Goal: Task Accomplishment & Management: Manage account settings

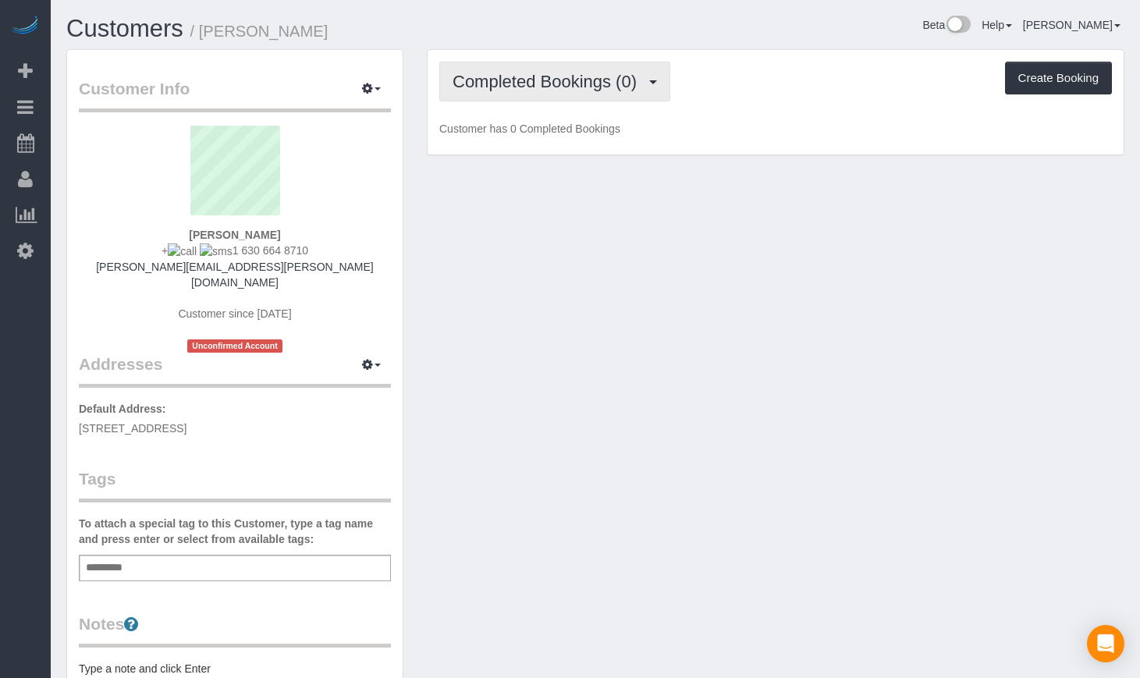
click at [499, 77] on span "Completed Bookings (0)" at bounding box center [549, 82] width 192 height 20
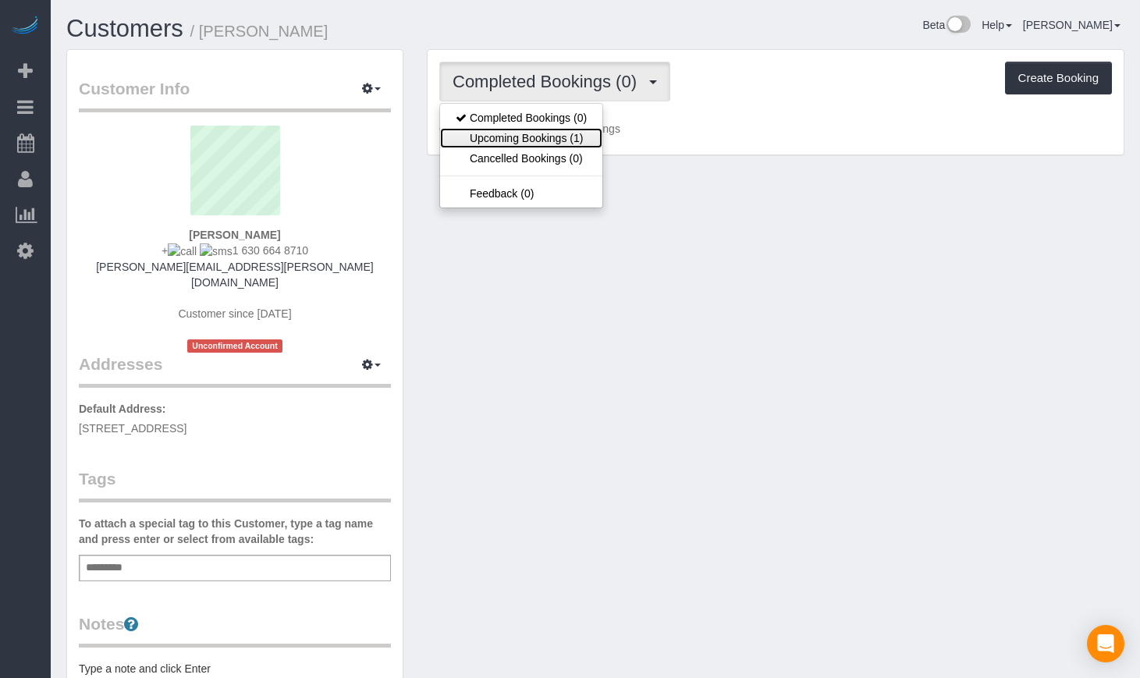
click at [509, 135] on link "Upcoming Bookings (1)" at bounding box center [521, 138] width 162 height 20
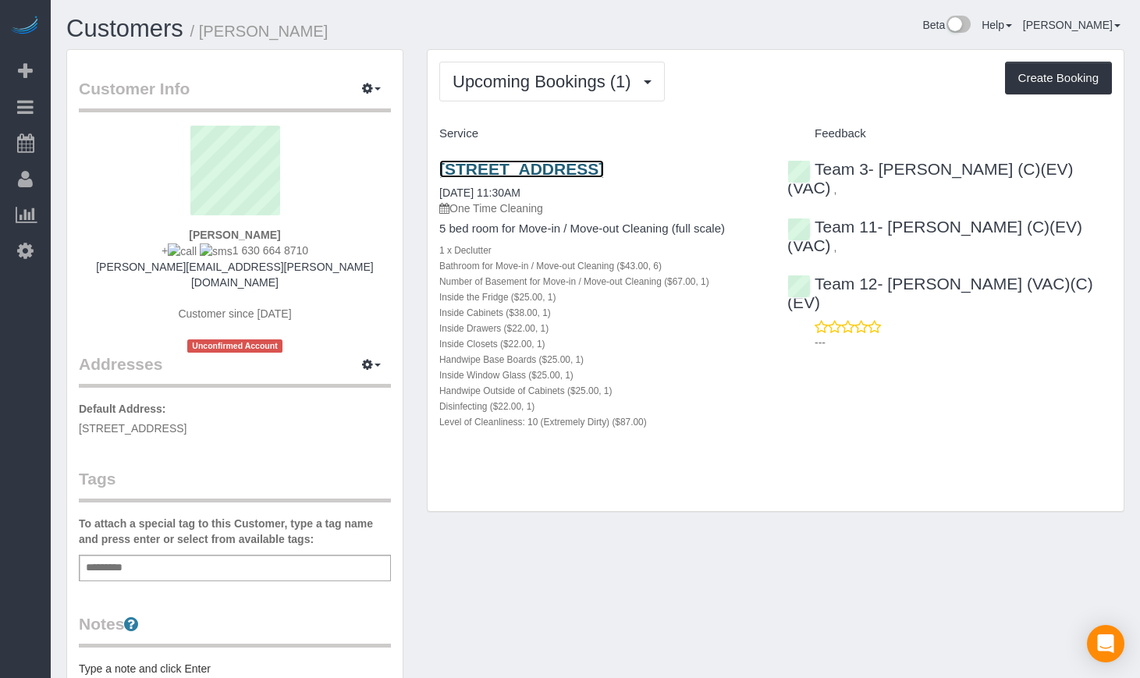
click at [532, 175] on link "[STREET_ADDRESS]" at bounding box center [521, 169] width 165 height 18
click at [137, 20] on link "Customers" at bounding box center [124, 28] width 117 height 27
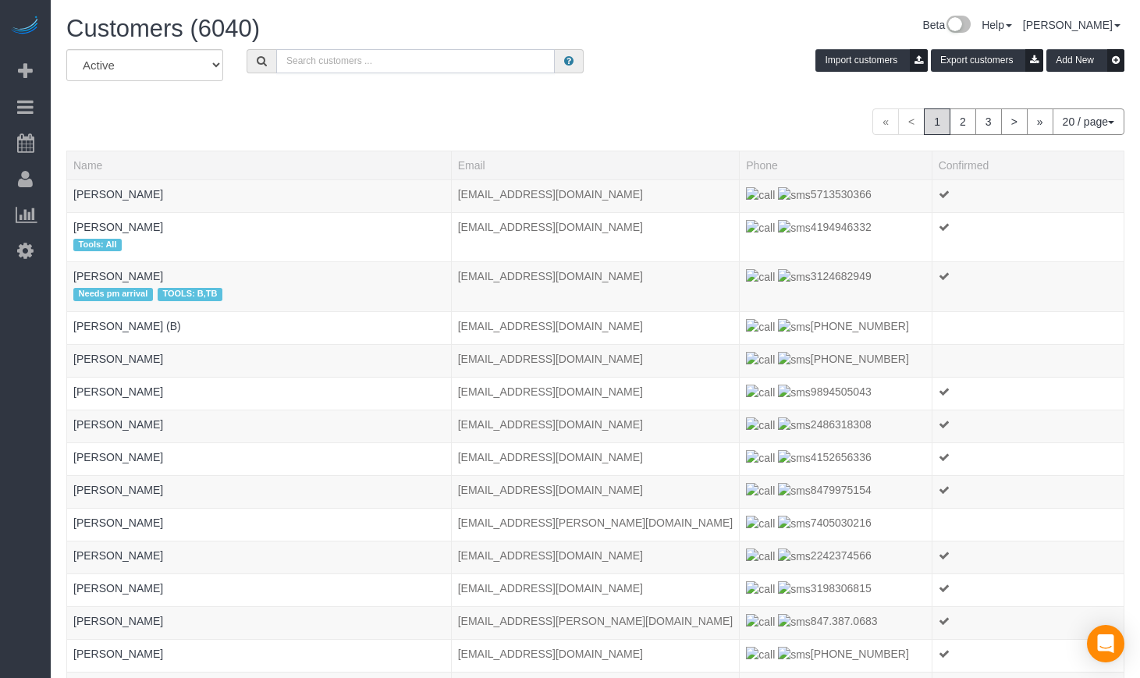
click at [354, 67] on input "text" at bounding box center [415, 61] width 279 height 24
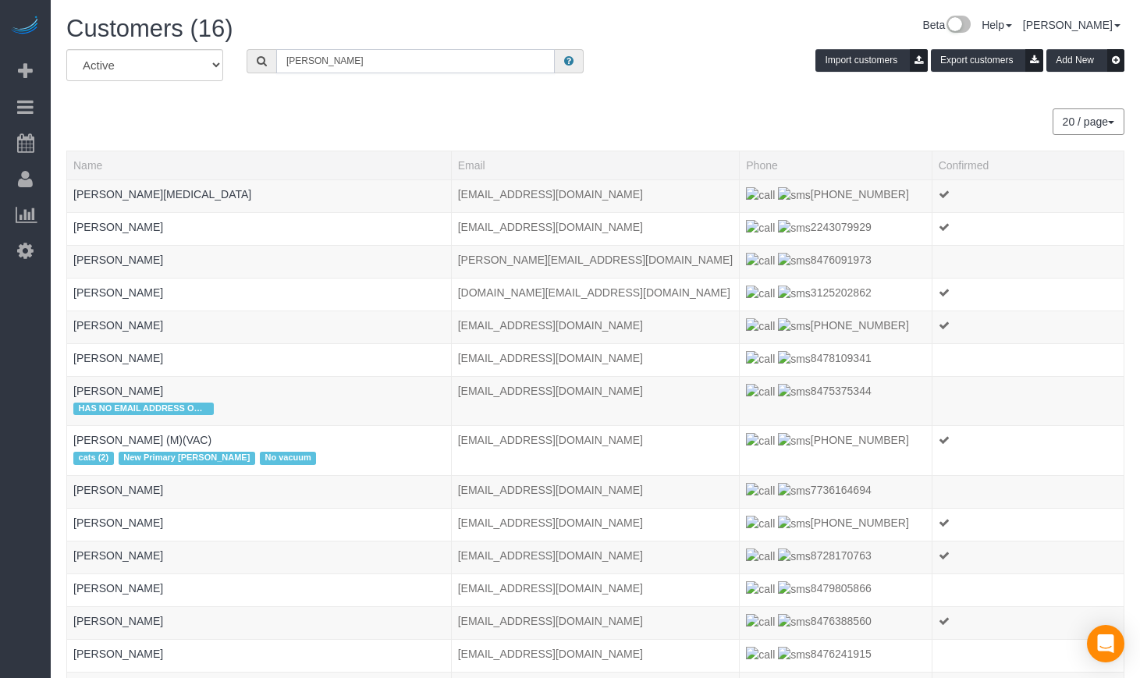
click at [350, 71] on input "[PERSON_NAME]" at bounding box center [415, 61] width 279 height 24
click at [350, 71] on input "helen" at bounding box center [415, 61] width 279 height 24
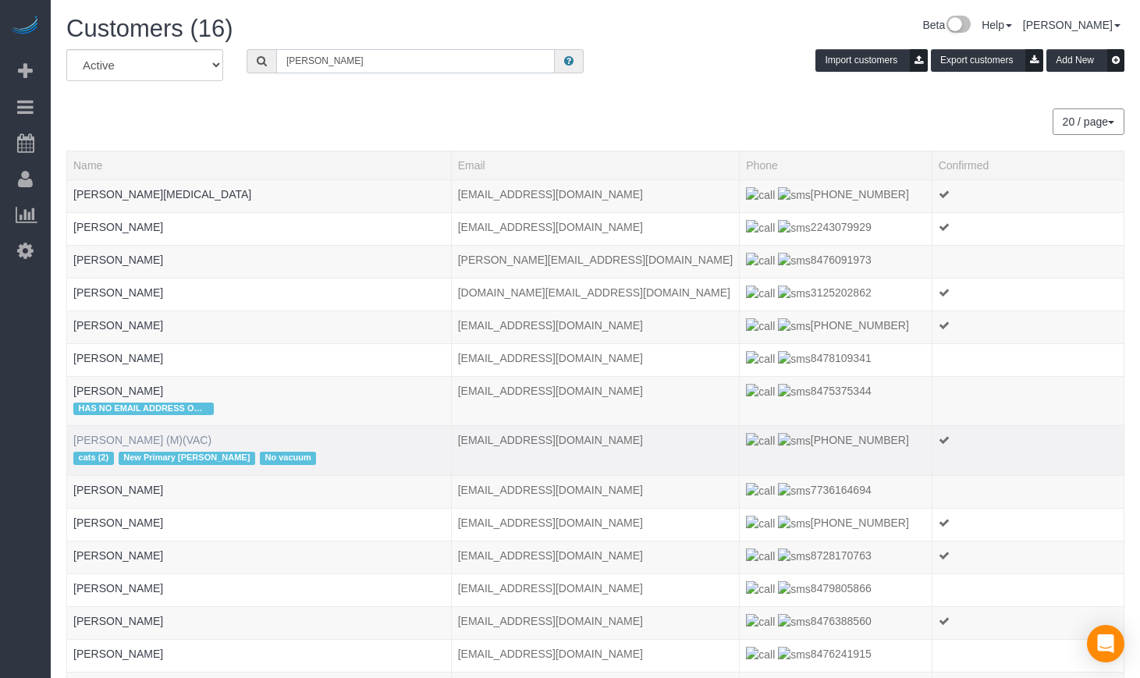
type input "helen"
click at [139, 438] on link "Helen Lambin (M)(VAC)" at bounding box center [142, 440] width 138 height 12
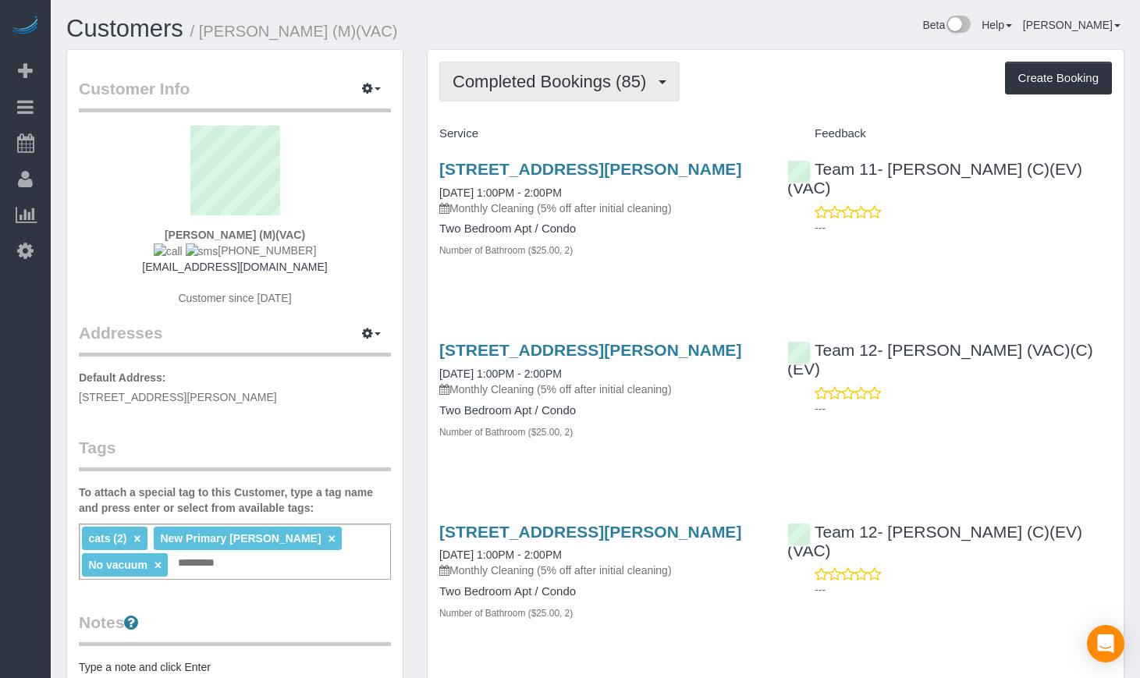
click at [583, 76] on span "Completed Bookings (85)" at bounding box center [553, 82] width 201 height 20
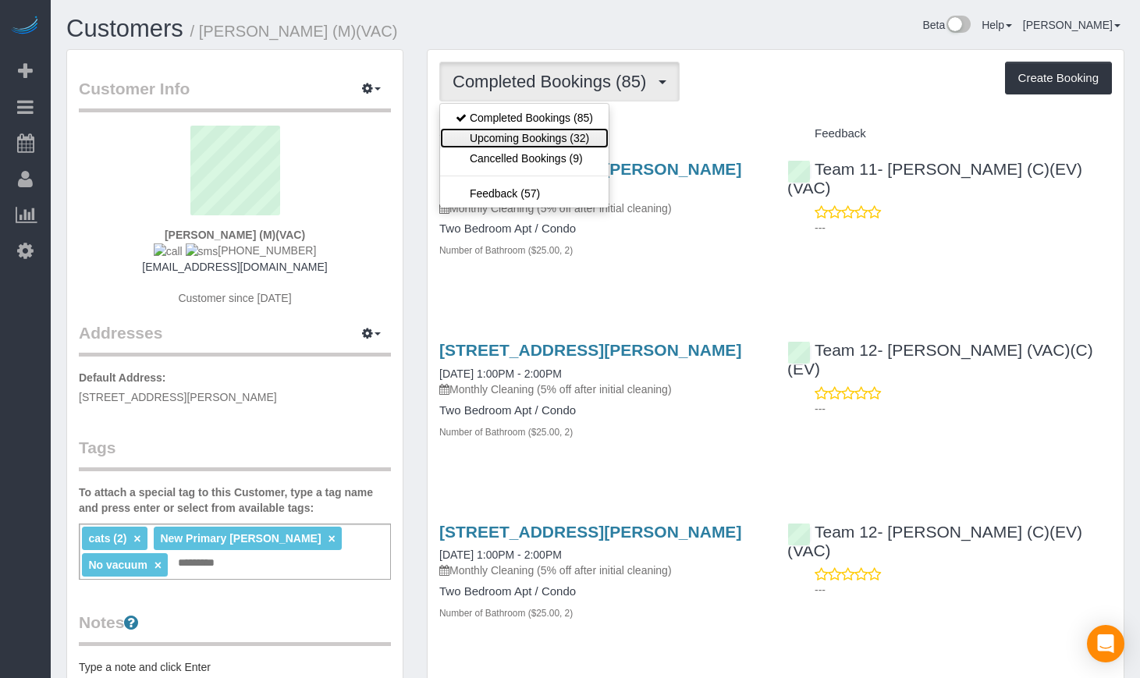
click at [540, 144] on link "Upcoming Bookings (32)" at bounding box center [524, 138] width 169 height 20
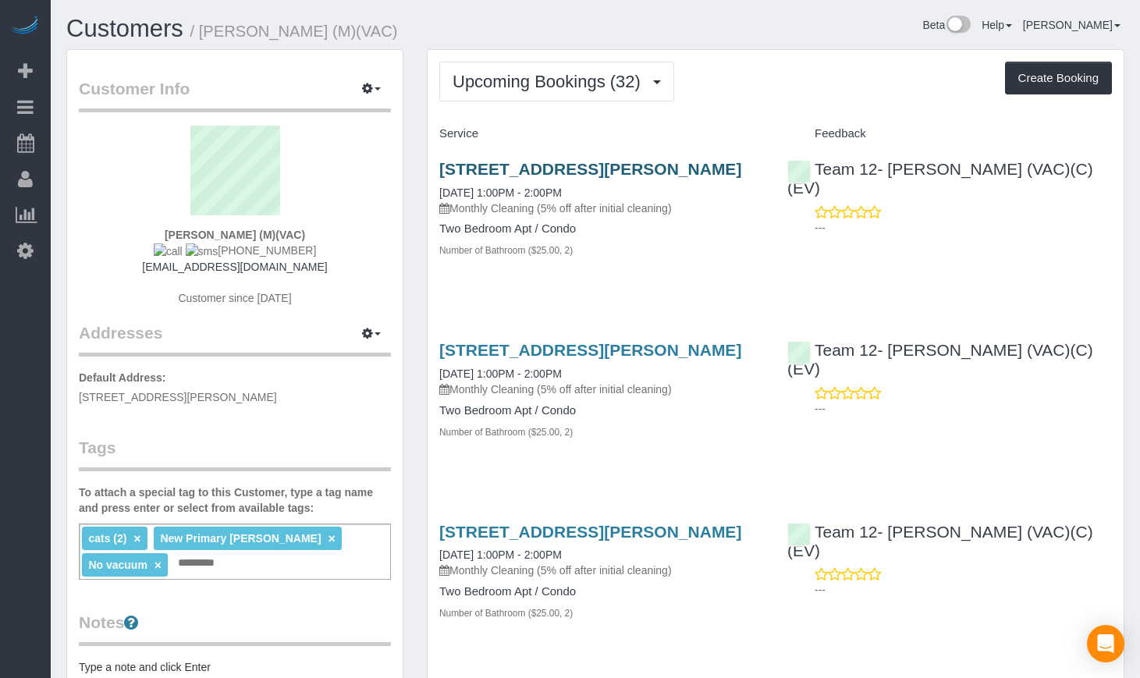
drag, startPoint x: 512, startPoint y: 194, endPoint x: 439, endPoint y: 164, distance: 78.4
click at [439, 164] on h3 "6033 N. Sheridan Road - 42h, Chicago, IL 60660" at bounding box center [601, 169] width 325 height 18
click at [569, 289] on div "6033 N. Sheridan Road - 42h, Chicago, IL 60660 09/04/2025 1:00PM - 2:00PM Month…" at bounding box center [602, 218] width 348 height 142
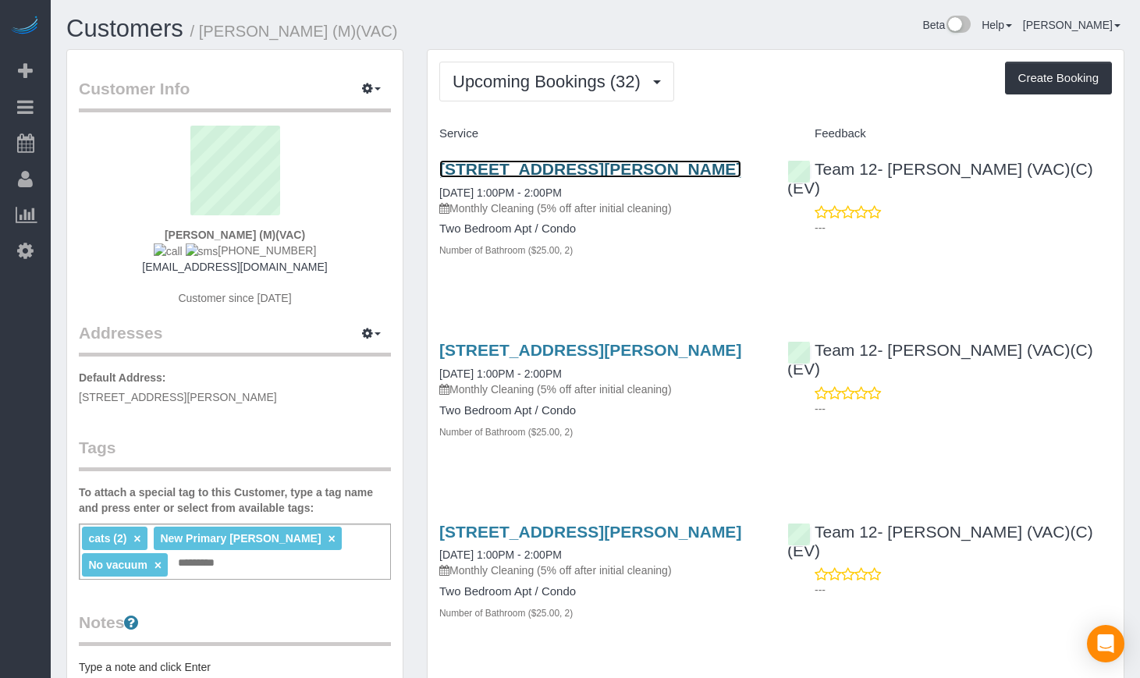
click at [567, 162] on link "6033 N. Sheridan Road - 42h, Chicago, IL 60660" at bounding box center [590, 169] width 302 height 18
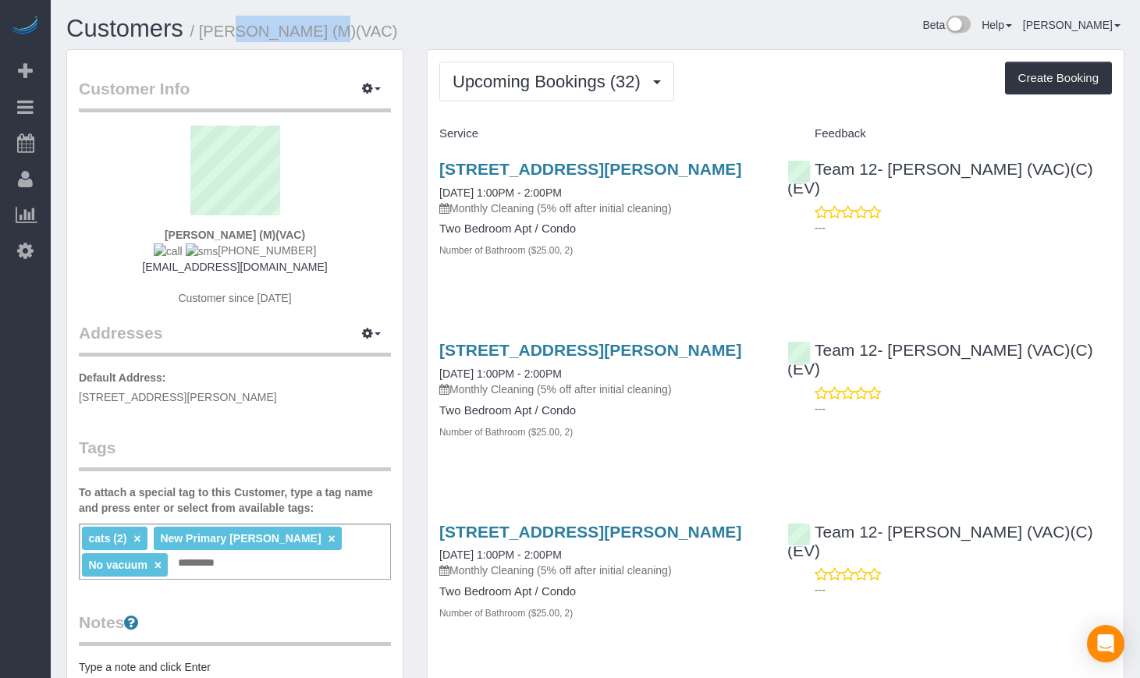
drag, startPoint x: 202, startPoint y: 25, endPoint x: 298, endPoint y: 24, distance: 96.0
click at [298, 24] on small "/ Helen Lambin (M)(VAC)" at bounding box center [294, 31] width 208 height 17
copy small "Helen Lambin"
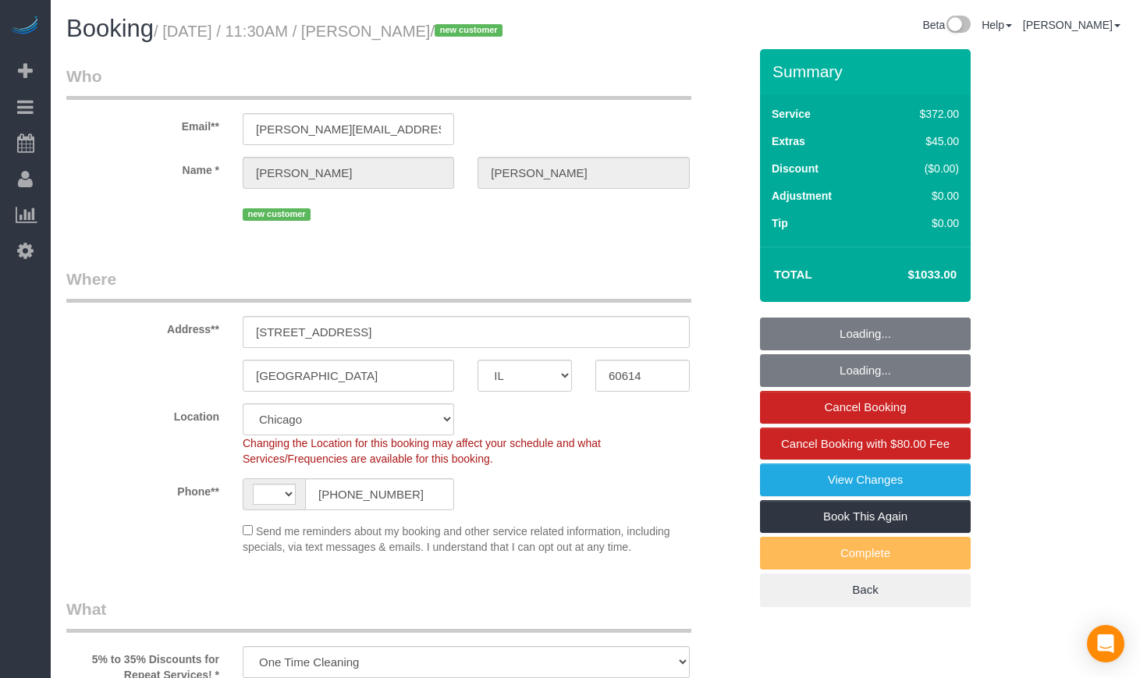
select select "IL"
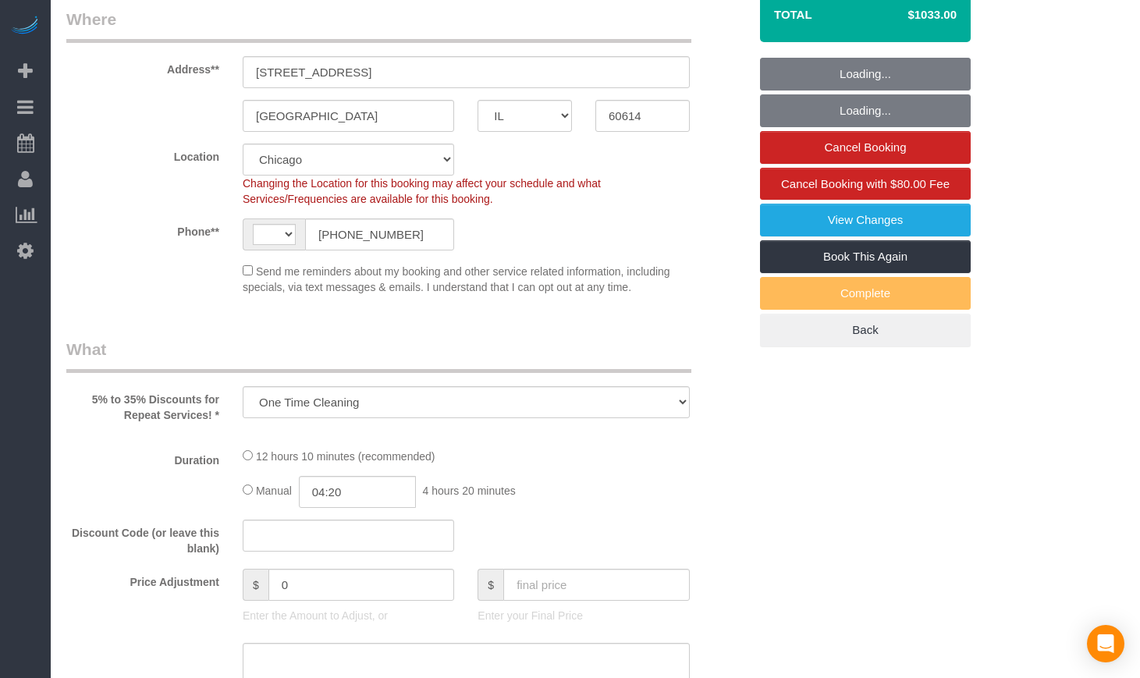
select select "string:US"
select select "number:1"
select select "number:58"
select select "number:138"
select select "number:104"
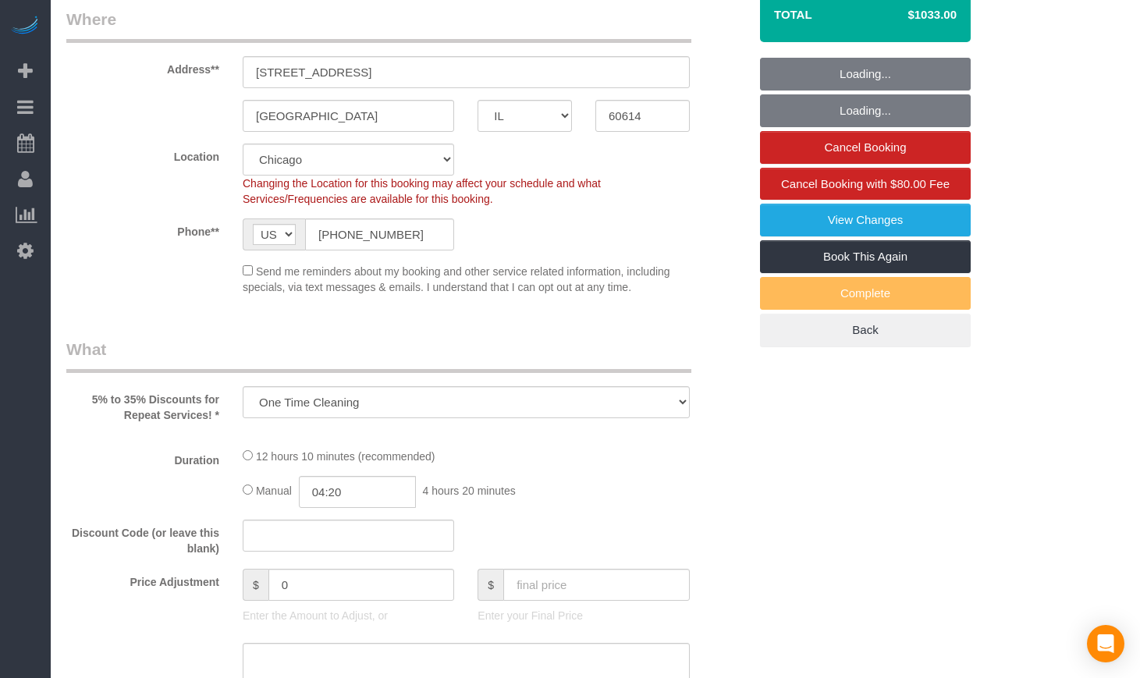
select select "514"
select select "6"
select select "1"
select select "10"
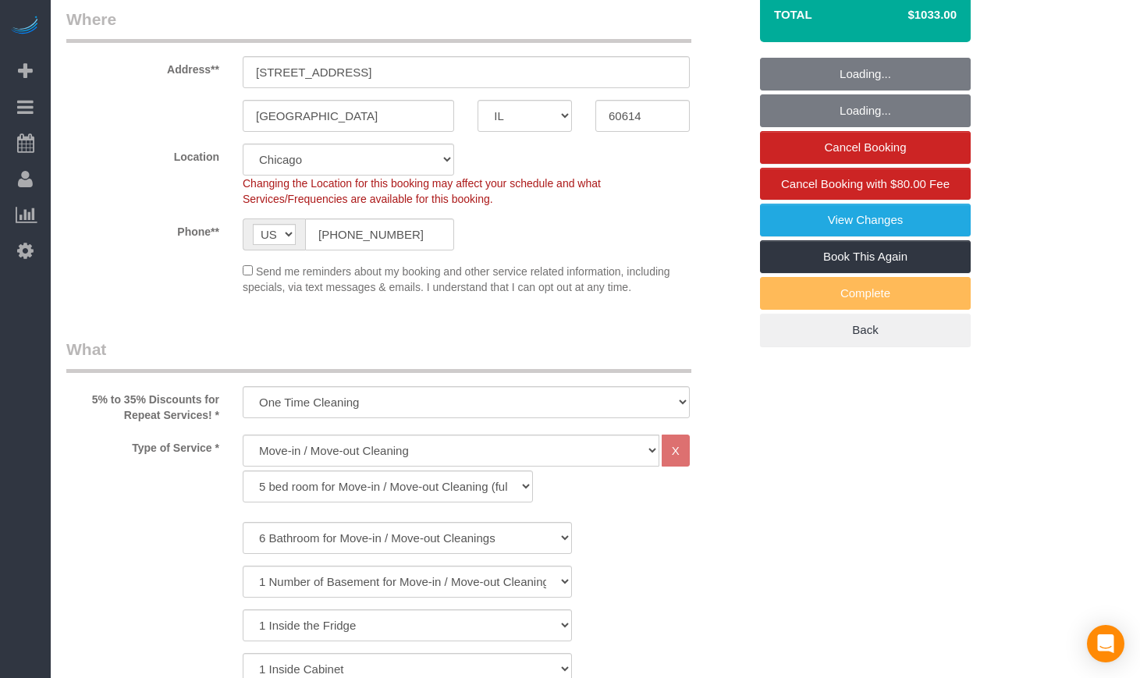
select select "object:1125"
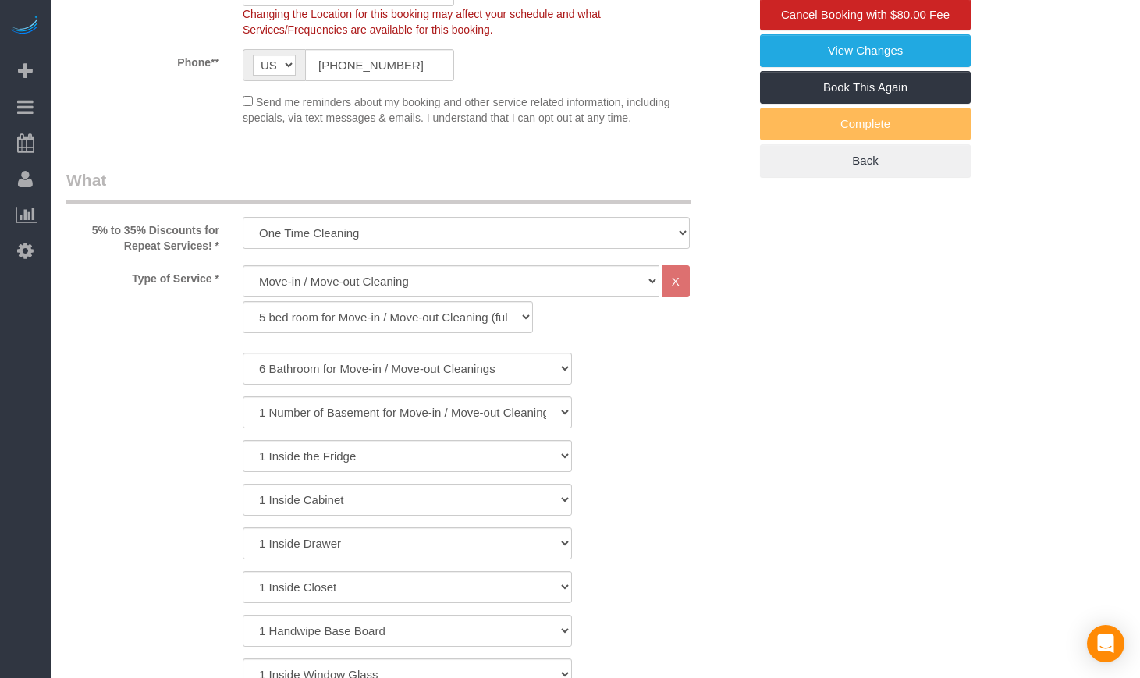
select select "6"
select select "1"
select select "10"
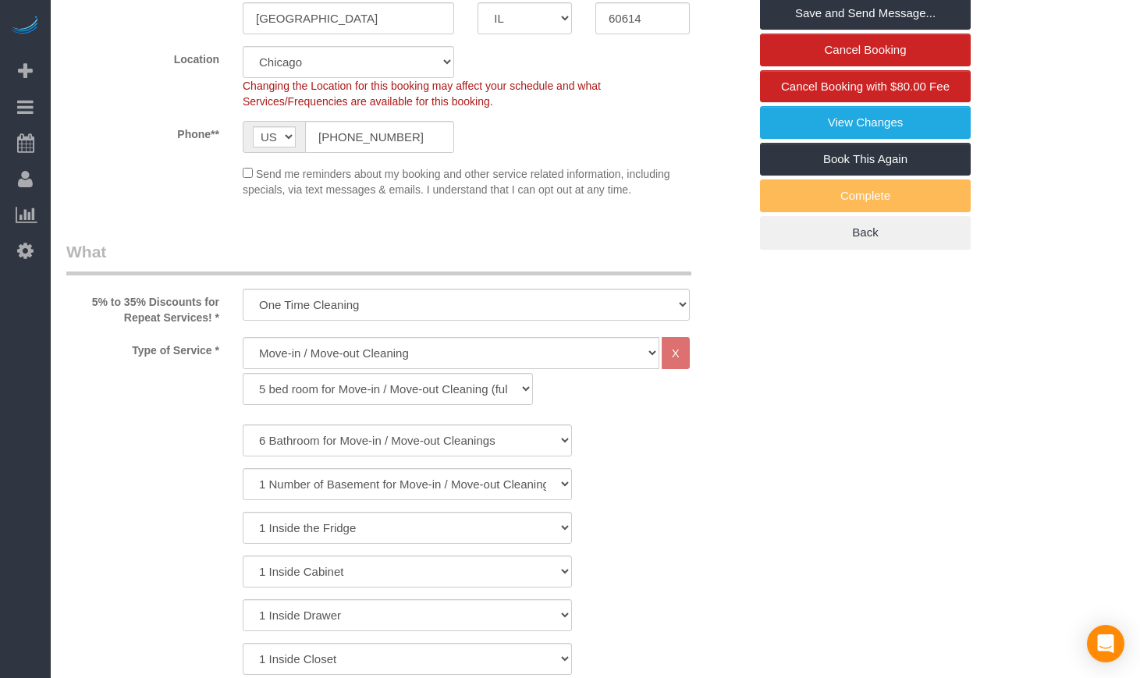
scroll to position [130, 0]
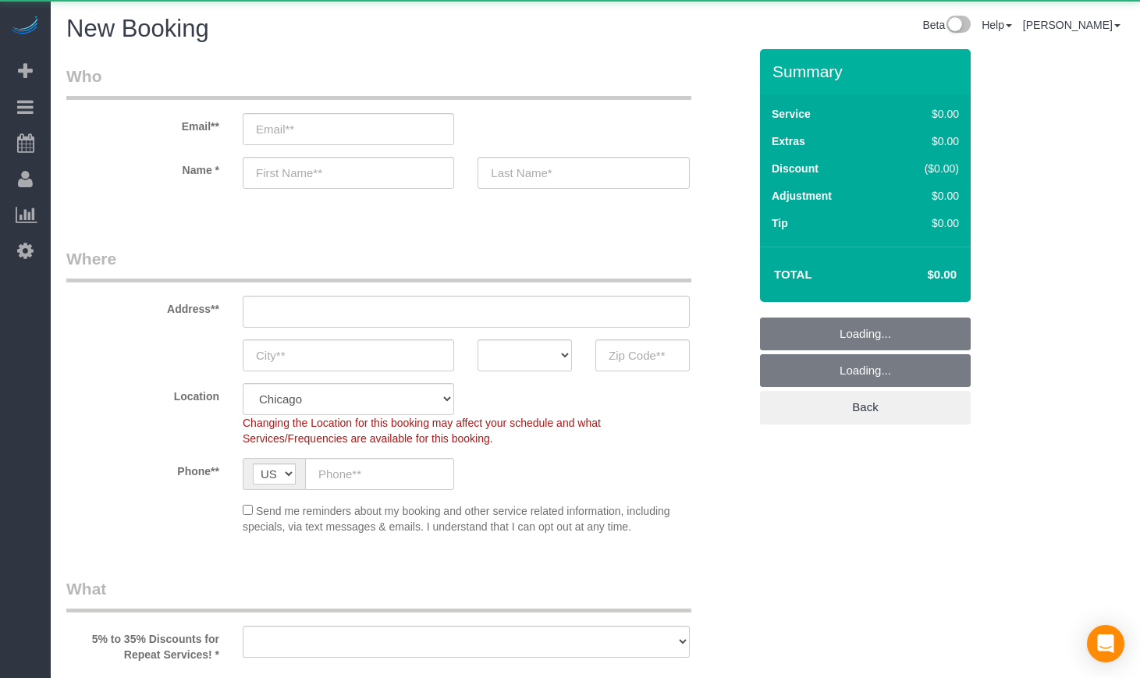
select select "512"
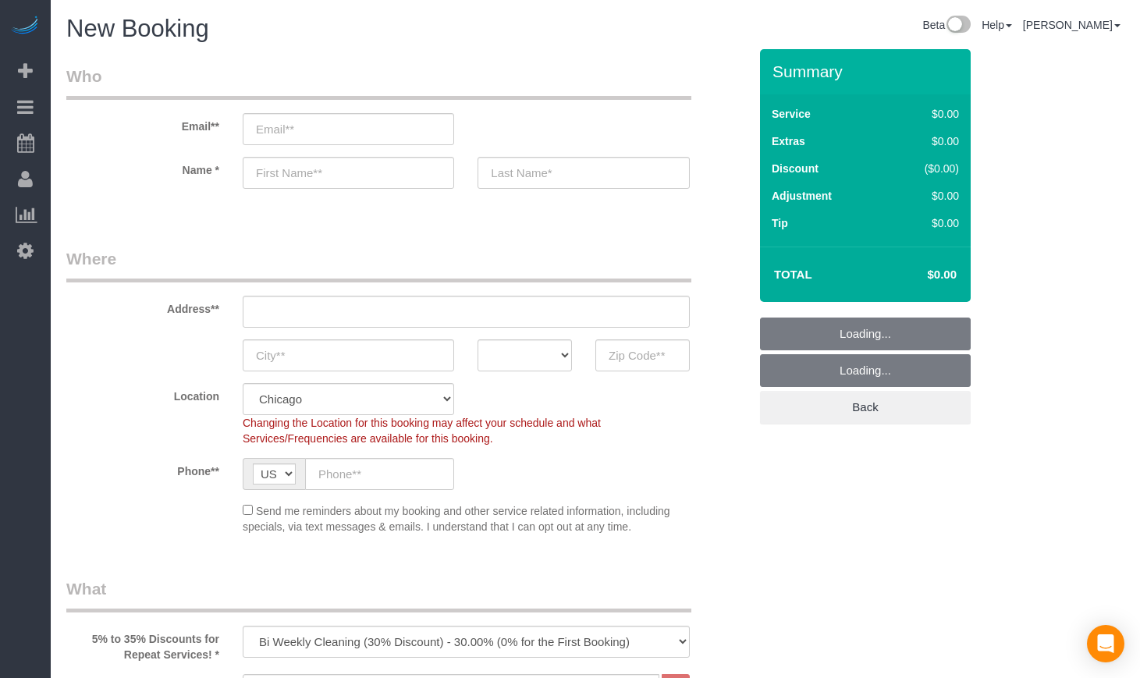
select select "object:1003"
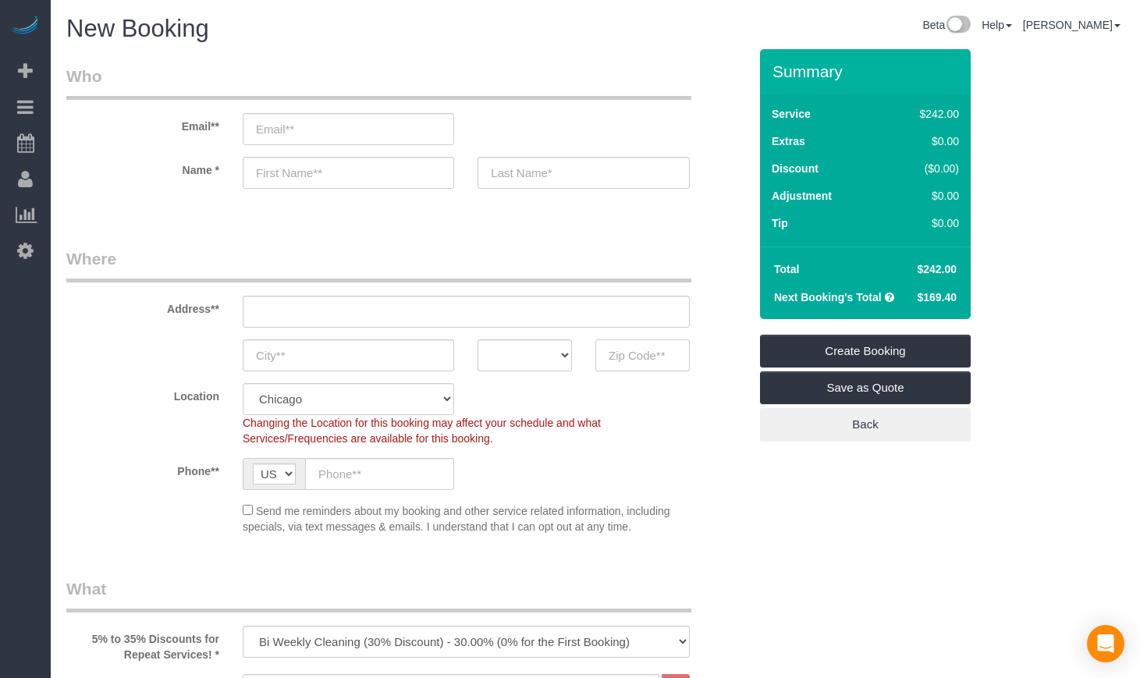
click at [638, 350] on input "text" at bounding box center [643, 356] width 94 height 32
paste input "60010"
type input "60010"
click at [710, 445] on div "Location Chicago Evanston Skokie Northwest Western Changing the Location for th…" at bounding box center [408, 414] width 706 height 63
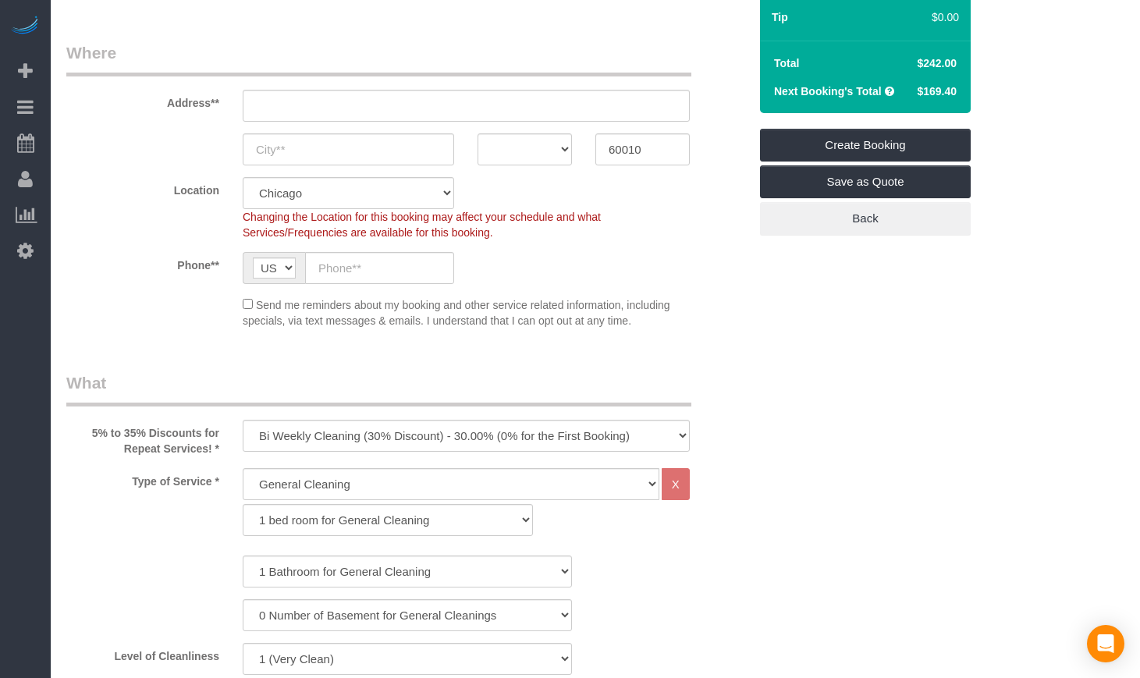
scroll to position [260, 0]
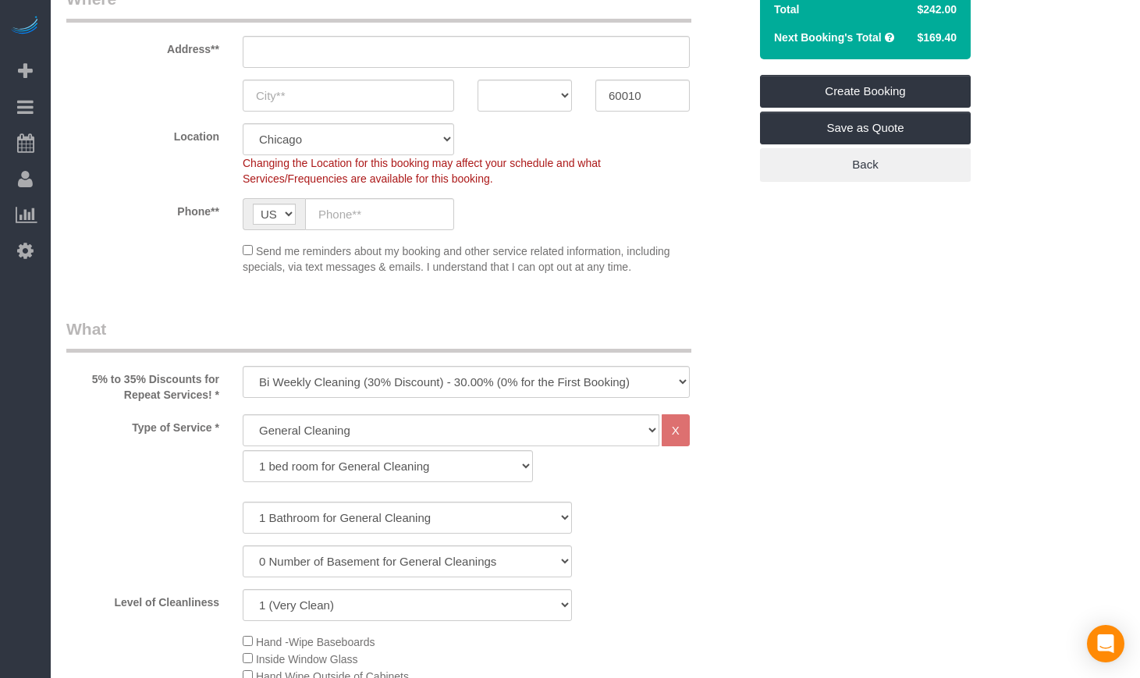
click at [720, 130] on div "Location Chicago Evanston Skokie Northwest Western Changing the Location for th…" at bounding box center [408, 154] width 706 height 63
click at [719, 112] on fieldset "Where Address** AK AL AR AZ CA CO CT DC DE FL GA HI IA ID IL IN KS KY LA MA MD …" at bounding box center [407, 137] width 682 height 299
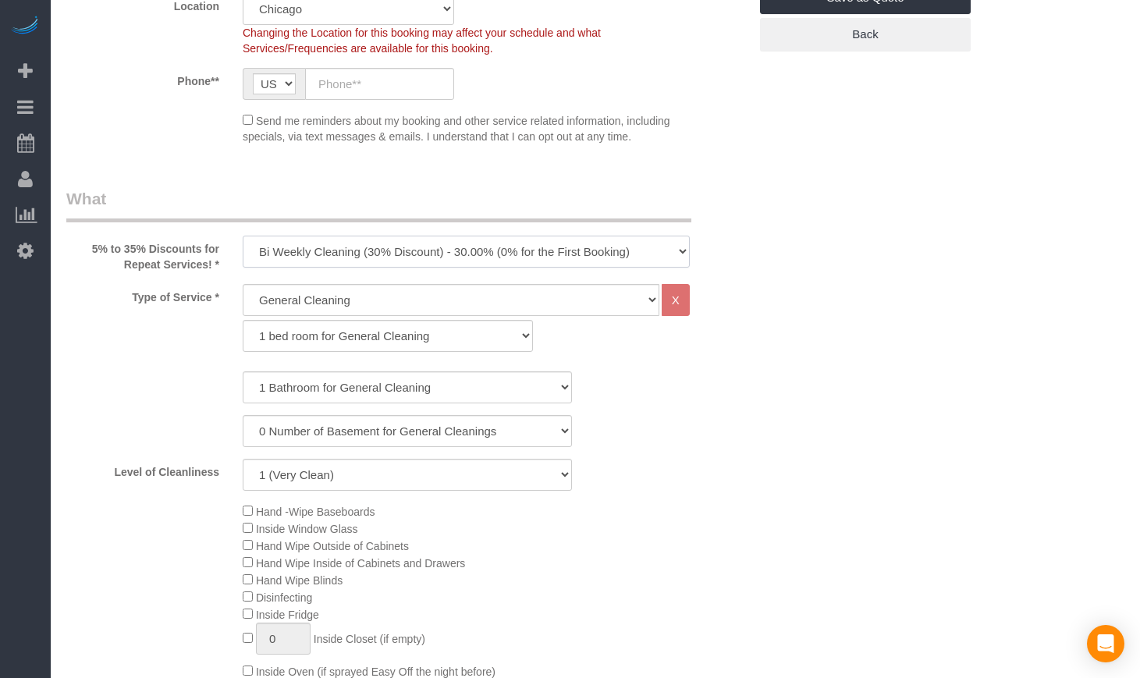
click at [446, 257] on select "One Time Cleaning Weekly Cleaning (35% Discount) - 35.00% (0% for the First Boo…" at bounding box center [466, 252] width 447 height 32
select select "object:1004"
click at [243, 236] on select "One Time Cleaning Weekly Cleaning (35% Discount) - 35.00% (0% for the First Boo…" at bounding box center [466, 252] width 447 height 32
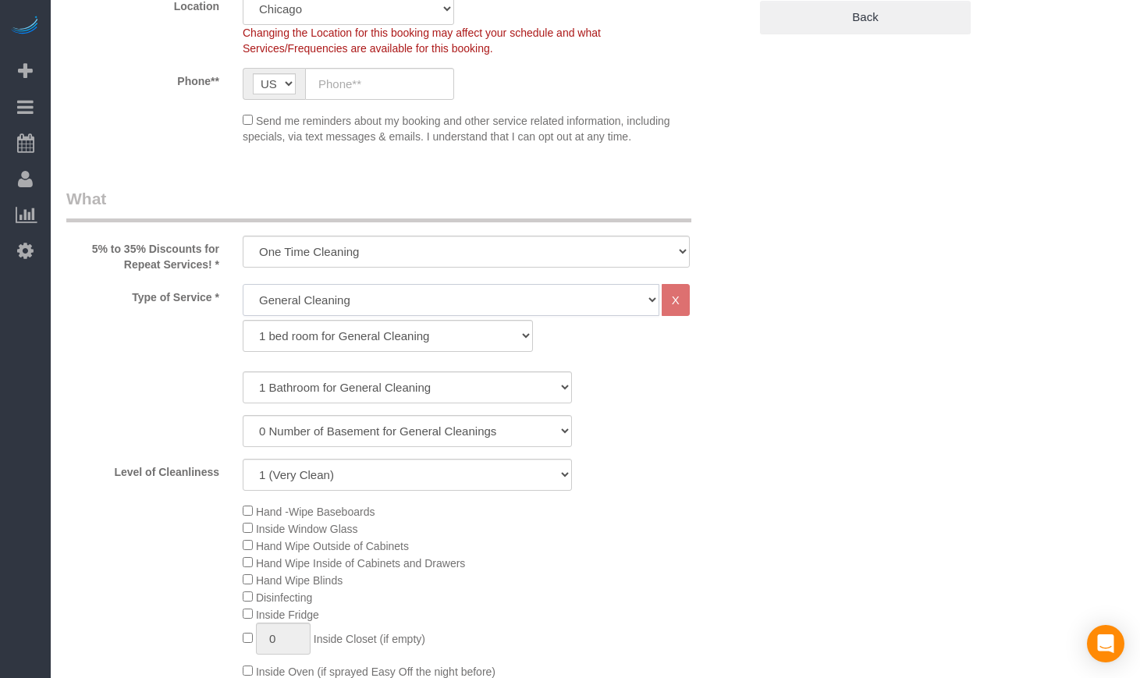
click at [390, 306] on select "General Cleaning Deep Cleaning Move-in / Move-out Cleaning COUNTS Cleaning" at bounding box center [451, 300] width 417 height 32
click at [455, 304] on select "General Cleaning Deep Cleaning Move-in / Move-out Cleaning COUNTS Cleaning" at bounding box center [451, 300] width 417 height 32
click at [425, 302] on select "General Cleaning Deep Cleaning Move-in / Move-out Cleaning COUNTS Cleaning" at bounding box center [451, 300] width 417 height 32
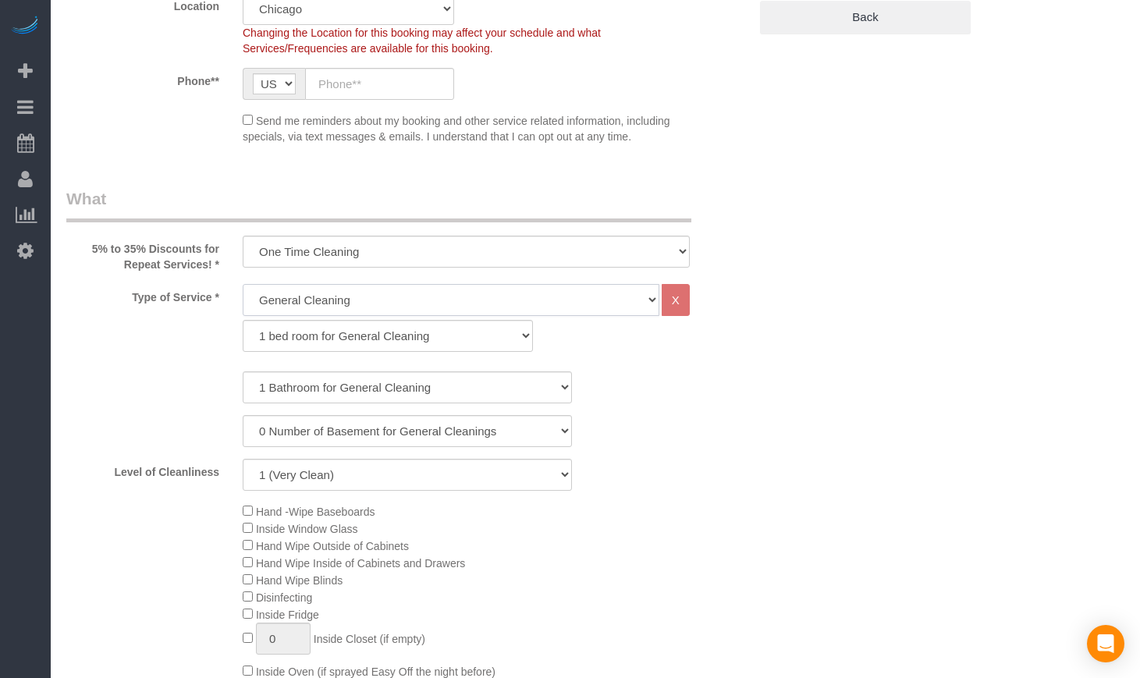
click at [425, 302] on select "General Cleaning Deep Cleaning Move-in / Move-out Cleaning COUNTS Cleaning" at bounding box center [451, 300] width 417 height 32
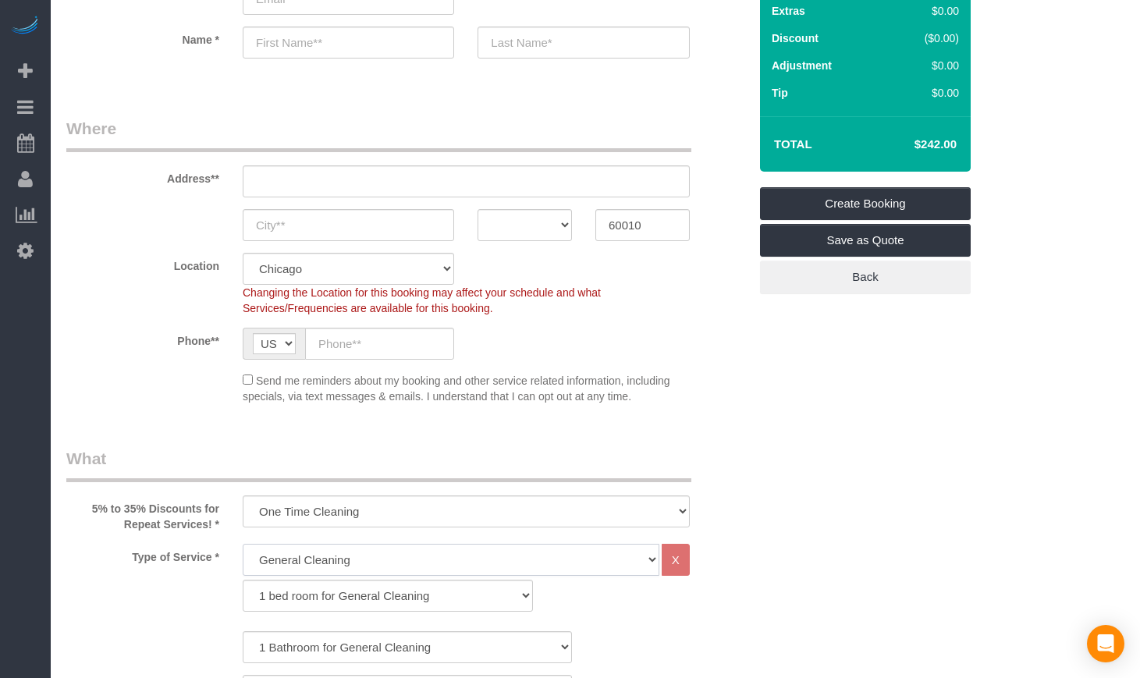
scroll to position [260, 0]
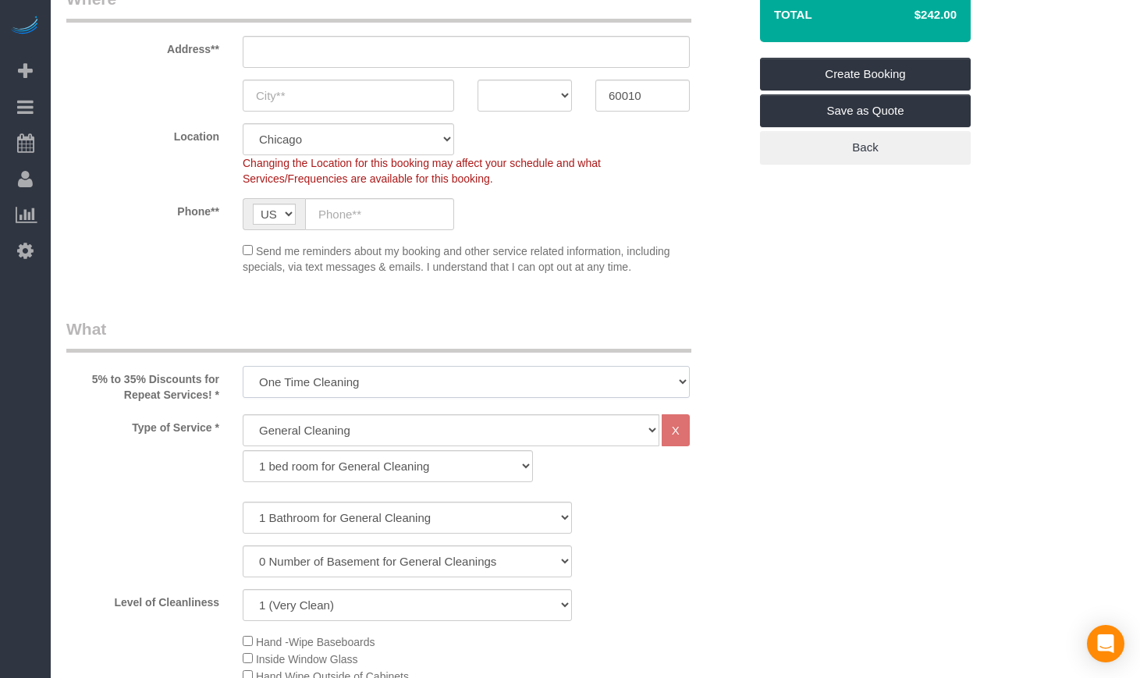
click at [361, 373] on select "One Time Cleaning Weekly Cleaning (35% Discount) - 35.00% (0% for the First Boo…" at bounding box center [466, 382] width 447 height 32
click at [378, 389] on select "One Time Cleaning Weekly Cleaning (35% Discount) - 35.00% (0% for the First Boo…" at bounding box center [466, 382] width 447 height 32
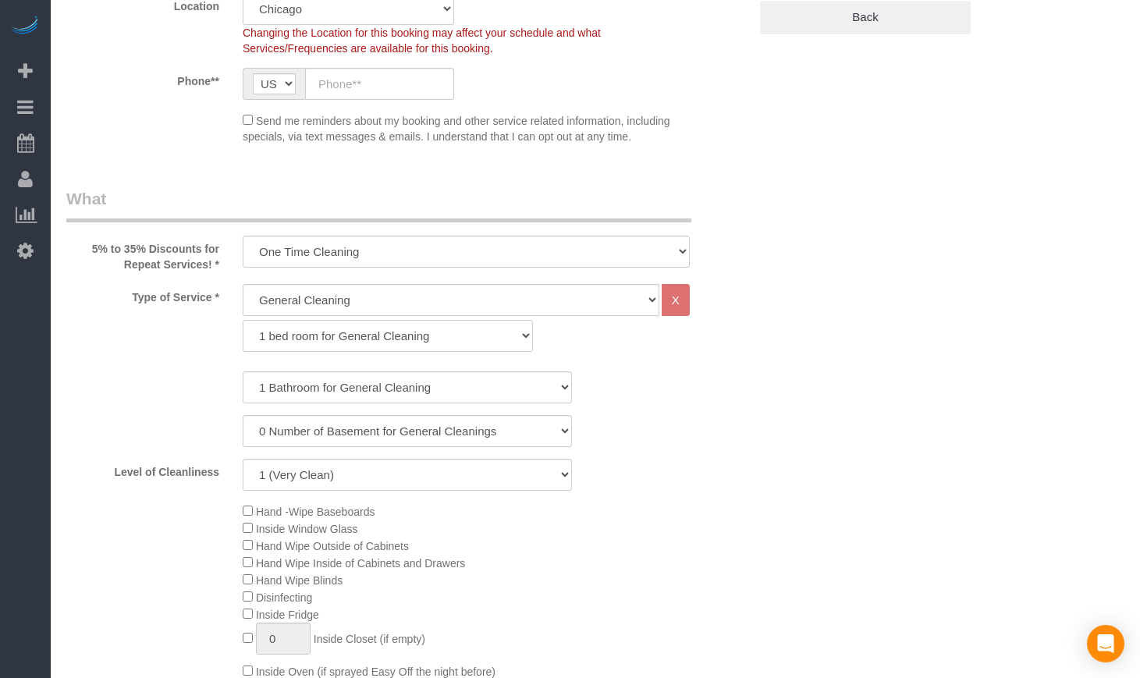
click at [381, 343] on select "1 bed room for General Cleaning 2 bed room for General Cleaning 3 bed room for …" at bounding box center [388, 336] width 290 height 32
click at [640, 343] on div "1 bed room for General Cleaning 2 bed room for General Cleaning 3 bed room for …" at bounding box center [466, 336] width 471 height 32
click at [608, 305] on select "General Cleaning Deep Cleaning Move-in / Move-out Cleaning COUNTS Cleaning" at bounding box center [451, 300] width 417 height 32
click at [432, 335] on select "1 bed room for General Cleaning 2 bed room for General Cleaning 3 bed room for …" at bounding box center [388, 336] width 290 height 32
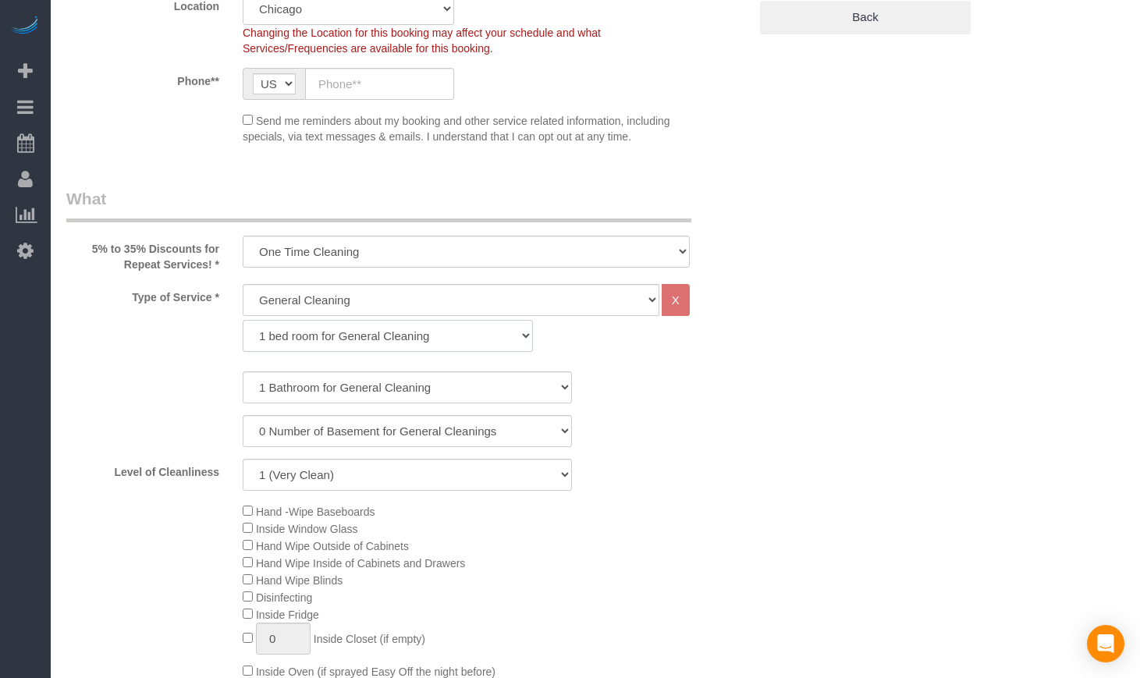
select select "289"
click at [243, 320] on select "1 bed room for General Cleaning 2 bed room for General Cleaning 3 bed room for …" at bounding box center [388, 336] width 290 height 32
click at [365, 383] on select "1 Bathroom for General Cleaning 2 Bathroom for General Cleanings 3 Bathroom for…" at bounding box center [407, 388] width 329 height 32
select select "4"
click at [243, 372] on select "1 Bathroom for General Cleaning 2 Bathroom for General Cleanings 3 Bathroom for…" at bounding box center [407, 388] width 329 height 32
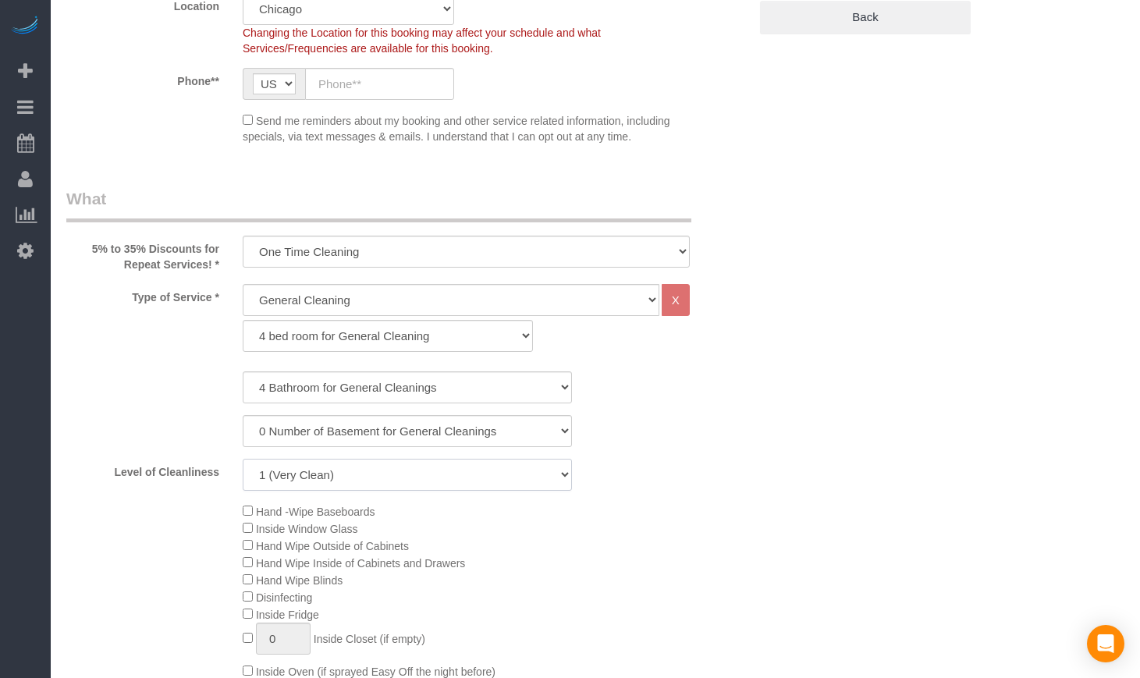
click at [432, 482] on select "1 (Very Clean) 2 3 4 5 (Average Condition) 6 7 8 9 10 (Extremely Dirty)" at bounding box center [407, 475] width 329 height 32
click at [564, 479] on select "1 (Very Clean) 2 3 4 5 (Average Condition) 6 7 8 9 10 (Extremely Dirty)" at bounding box center [407, 475] width 329 height 32
click at [695, 483] on div "Level of Cleanliness 1 (Very Clean) 2 3 4 5 (Average Condition) 6 7 8 9 10 (Ext…" at bounding box center [408, 475] width 706 height 32
click at [454, 482] on select "1 (Very Clean) 2 3 4 5 (Average Condition) 6 7 8 9 10 (Extremely Dirty)" at bounding box center [407, 475] width 329 height 32
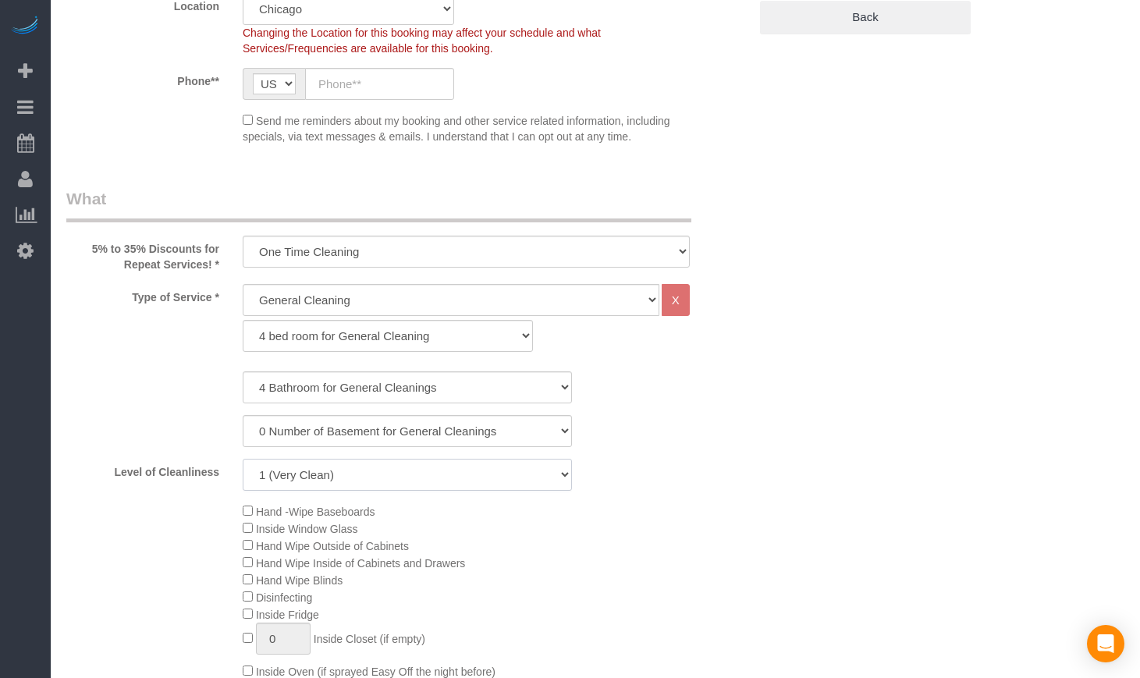
click at [337, 467] on select "1 (Very Clean) 2 3 4 5 (Average Condition) 6 7 8 9 10 (Extremely Dirty)" at bounding box center [407, 475] width 329 height 32
select select "5"
click at [243, 459] on select "1 (Very Clean) 2 3 4 5 (Average Condition) 6 7 8 9 10 (Extremely Dirty)" at bounding box center [407, 475] width 329 height 32
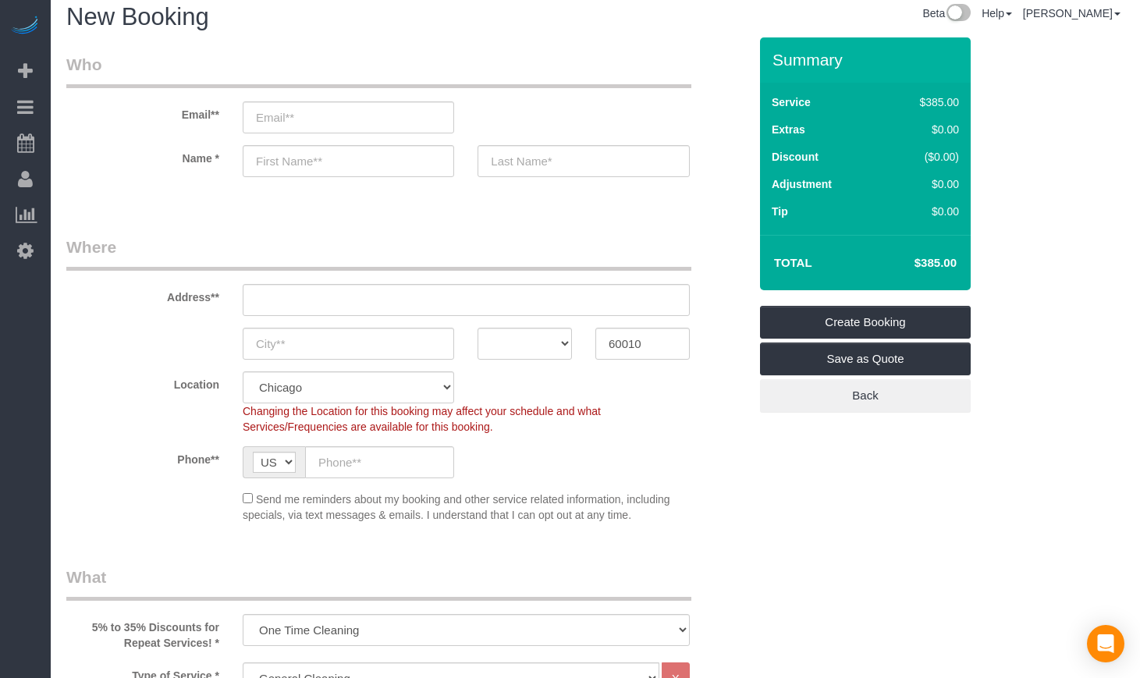
scroll to position [0, 0]
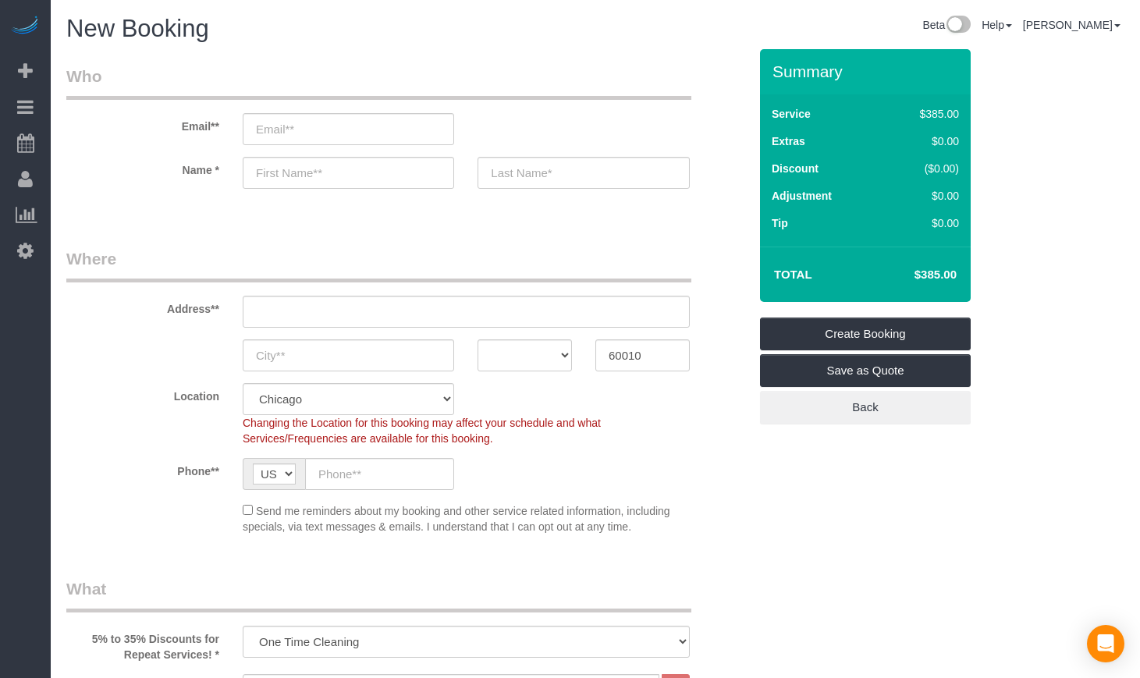
click at [678, 498] on sui-booking-location "Location Chicago Evanston Skokie Northwest Western Changing the Location for th…" at bounding box center [407, 458] width 682 height 151
click at [666, 427] on div "Changing the Location for this booking may affect your schedule and what Servic…" at bounding box center [466, 430] width 471 height 31
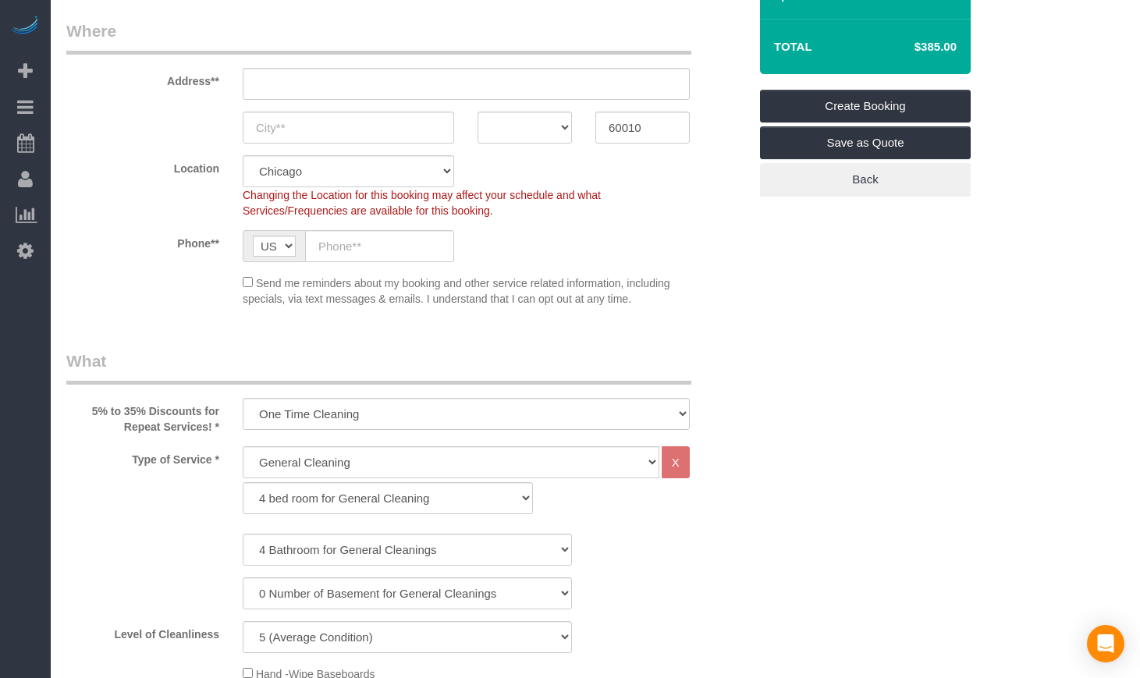
scroll to position [390, 0]
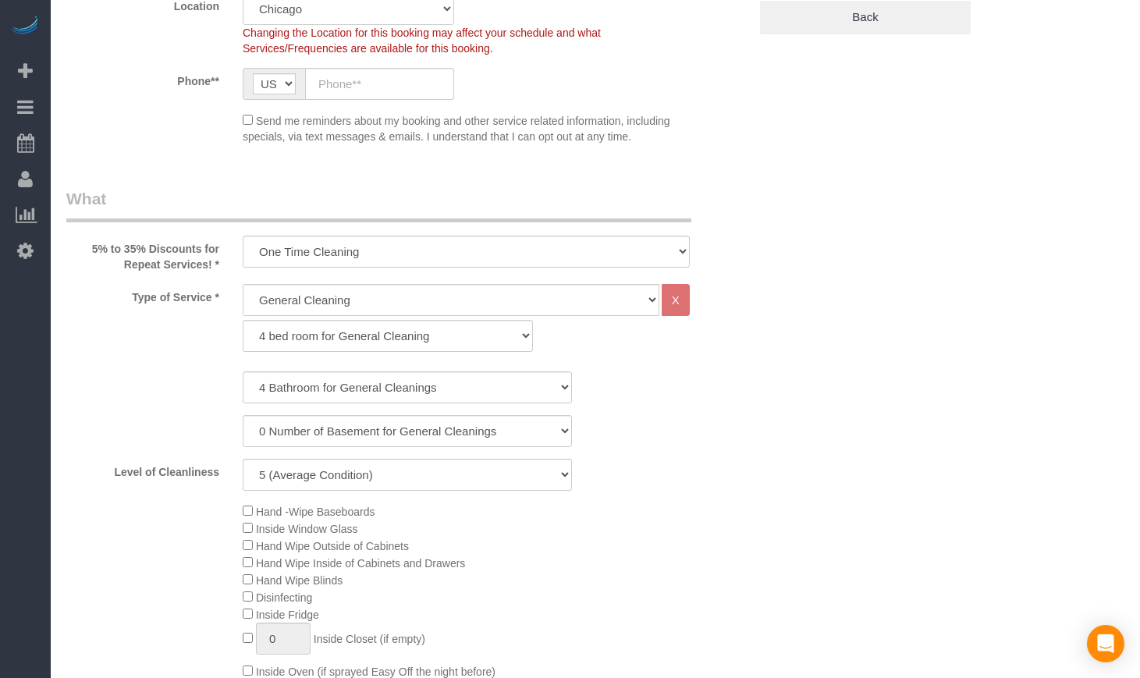
click at [707, 437] on div "0 Number of Basement for General Cleanings 1 Number of Basement for General Cle…" at bounding box center [408, 431] width 706 height 32
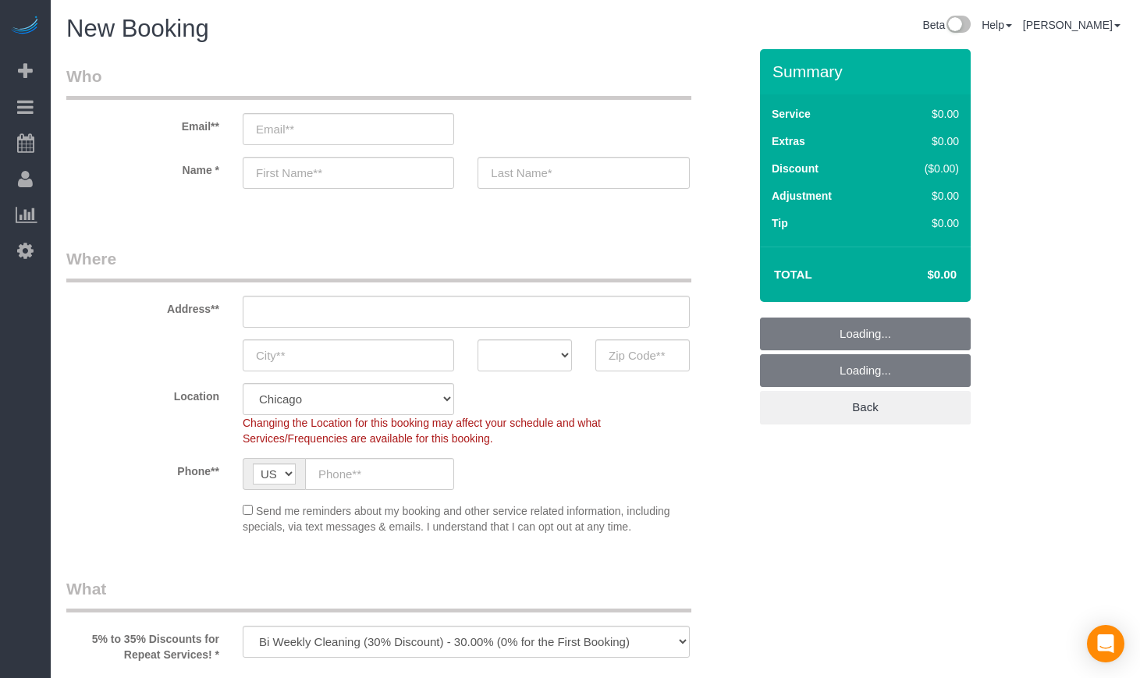
select select "object:1003"
select select "512"
click at [631, 361] on input "text" at bounding box center [643, 356] width 94 height 32
paste input "60010"
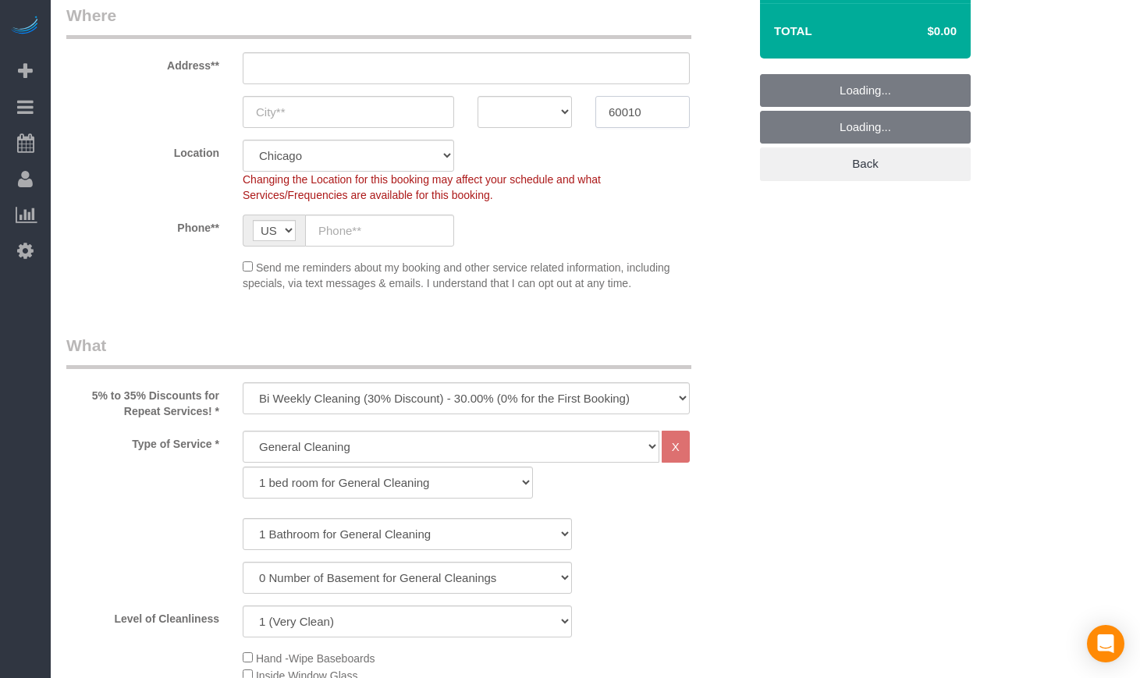
scroll to position [260, 0]
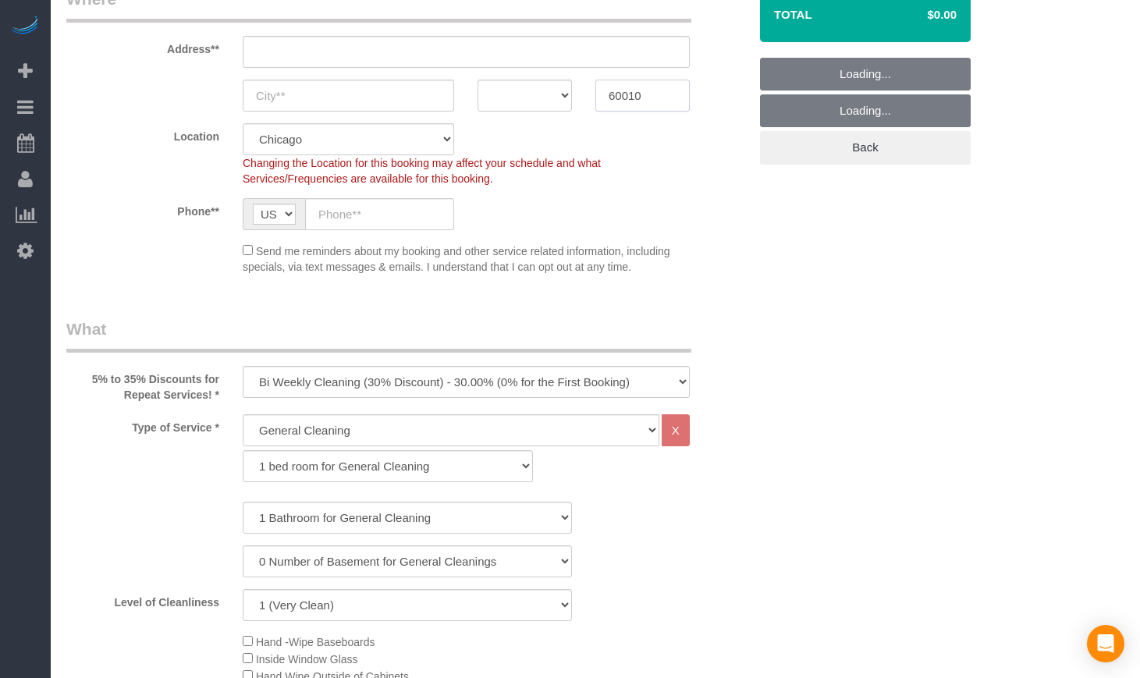
type input "60010"
click at [347, 392] on select "One Time Cleaning Weekly Cleaning (35% Discount) - 35.00% (0% for the First Boo…" at bounding box center [466, 382] width 447 height 32
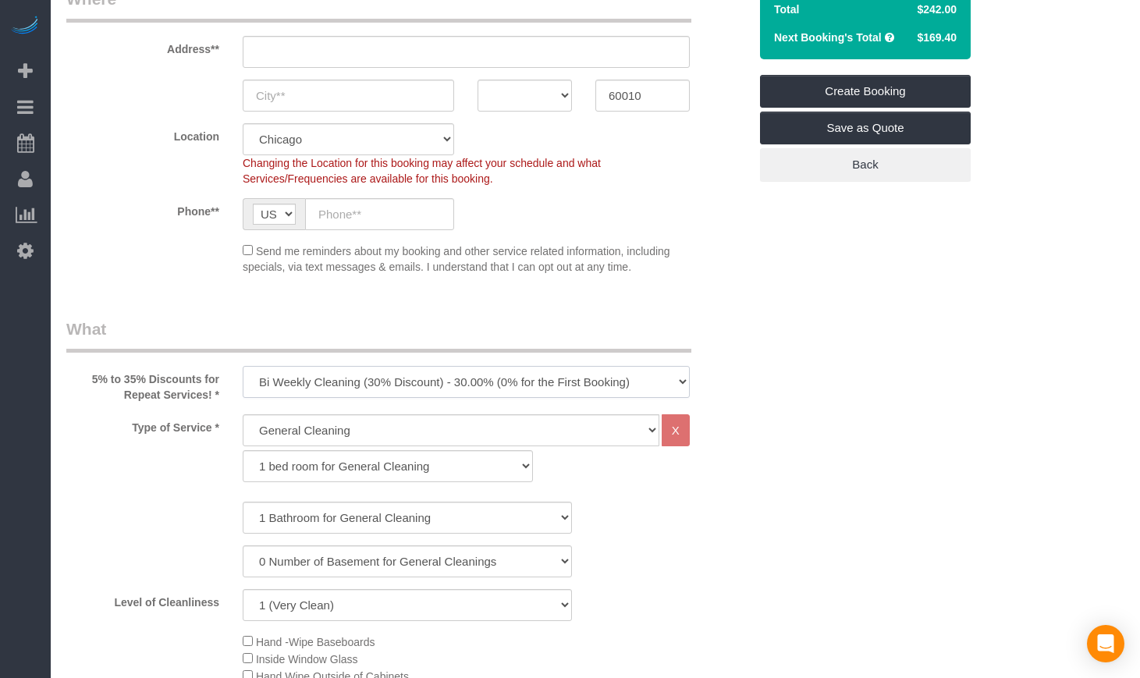
select select "object:1004"
click at [243, 366] on select "One Time Cleaning Weekly Cleaning (35% Discount) - 35.00% (0% for the First Boo…" at bounding box center [466, 382] width 447 height 32
click at [312, 474] on select "1 bed room for General Cleaning 2 bed room for General Cleaning 3 bed room for …" at bounding box center [388, 466] width 290 height 32
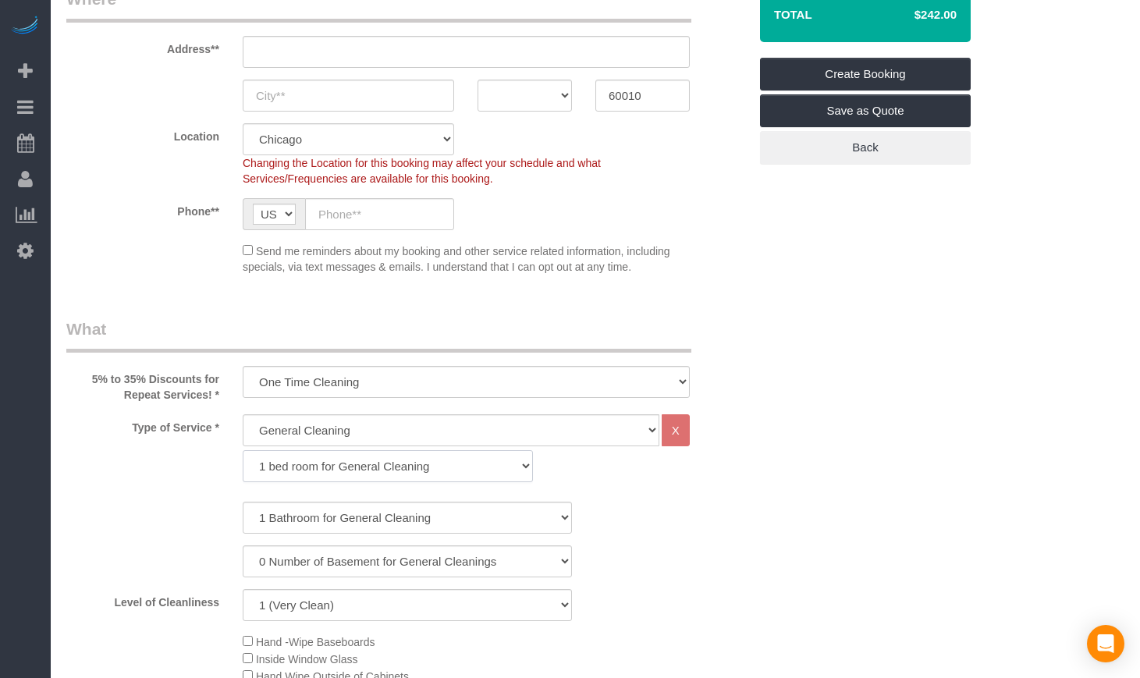
select select "289"
click at [243, 450] on select "1 bed room for General Cleaning 2 bed room for General Cleaning 3 bed room for …" at bounding box center [388, 466] width 290 height 32
drag, startPoint x: 315, startPoint y: 515, endPoint x: 311, endPoint y: 475, distance: 40.0
click at [315, 515] on select "1 Bathroom for General Cleaning 2 Bathroom for General Cleanings 3 Bathroom for…" at bounding box center [407, 518] width 329 height 32
select select "4"
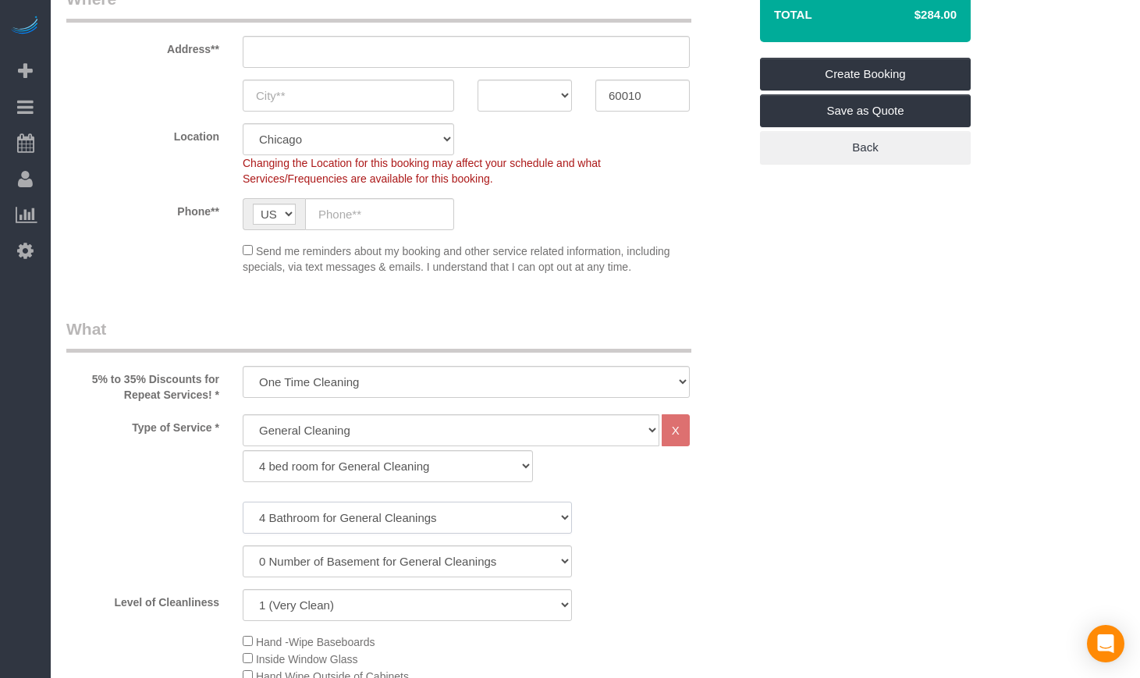
click at [243, 502] on select "1 Bathroom for General Cleaning 2 Bathroom for General Cleanings 3 Bathroom for…" at bounding box center [407, 518] width 329 height 32
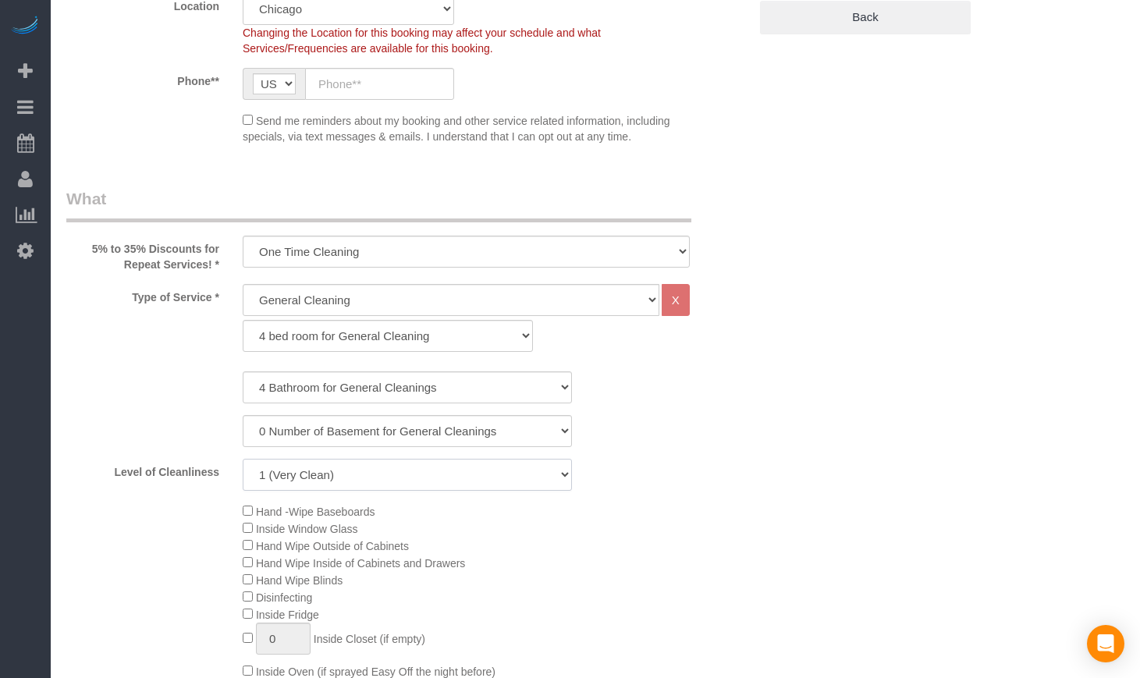
click at [341, 471] on select "1 (Very Clean) 2 3 4 5 (Average Condition) 6 7 8 9 10 (Extremely Dirty)" at bounding box center [407, 475] width 329 height 32
select select "5"
click at [243, 459] on select "1 (Very Clean) 2 3 4 5 (Average Condition) 6 7 8 9 10 (Extremely Dirty)" at bounding box center [407, 475] width 329 height 32
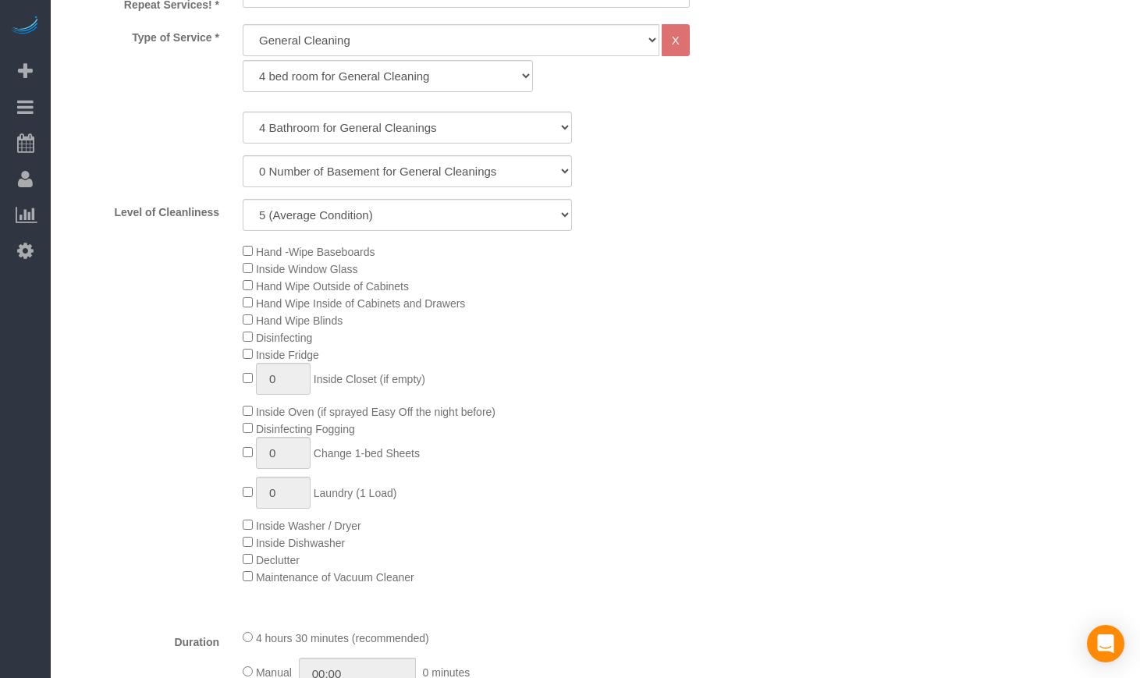
click at [627, 464] on div "Hand -Wipe Baseboards Inside Window Glass Hand Wipe Outside of Cabinets Hand Wi…" at bounding box center [495, 414] width 529 height 343
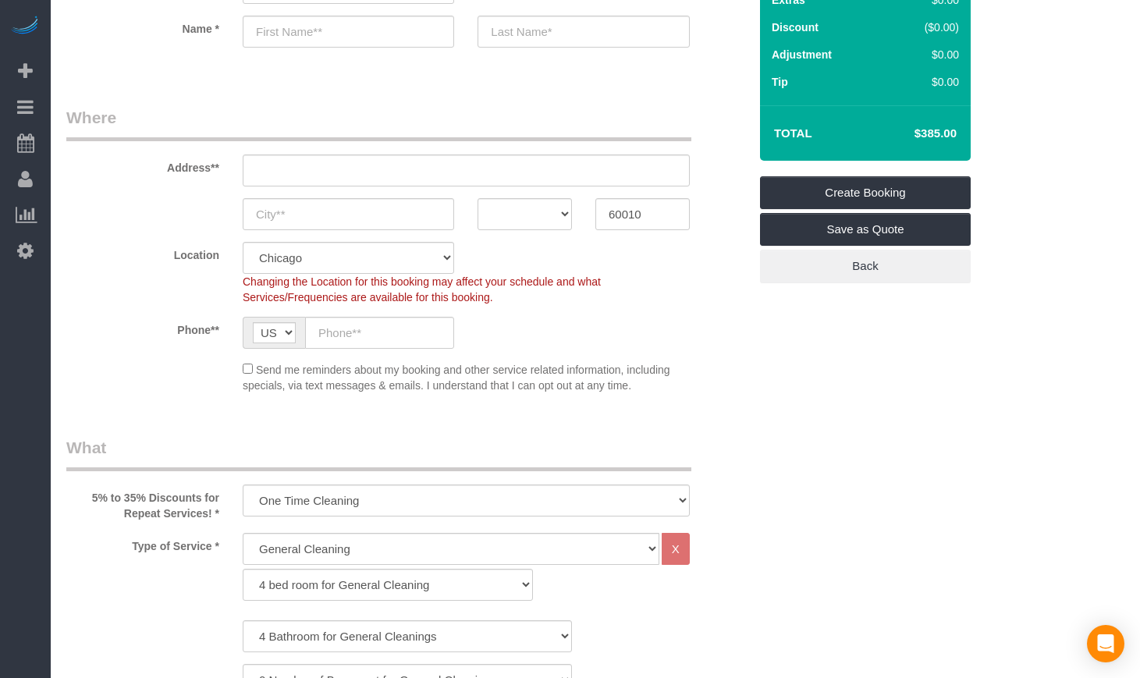
scroll to position [0, 0]
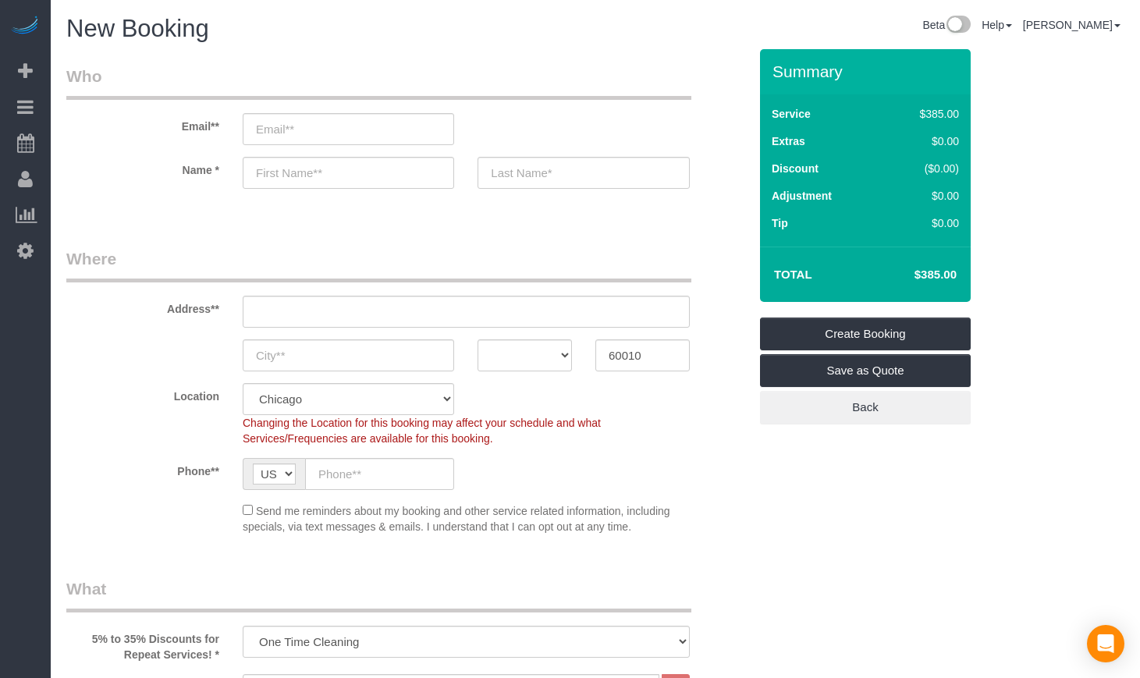
drag, startPoint x: 965, startPoint y: 273, endPoint x: 892, endPoint y: 273, distance: 72.6
click at [892, 273] on div "Total $385.00" at bounding box center [865, 274] width 211 height 55
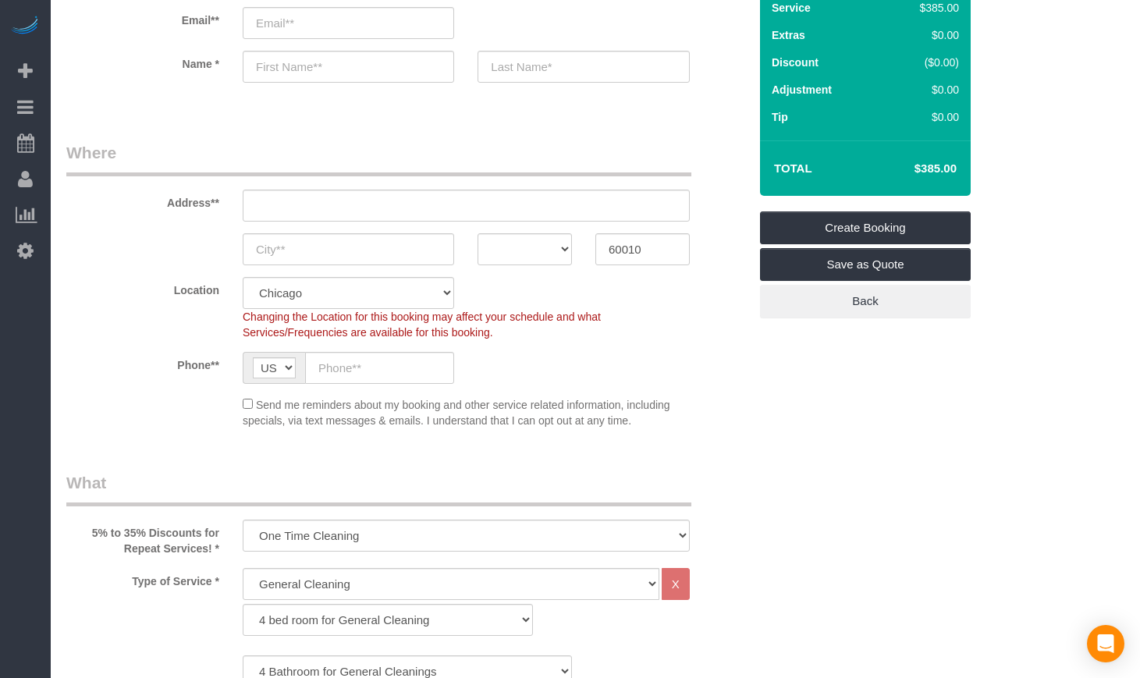
scroll to position [390, 0]
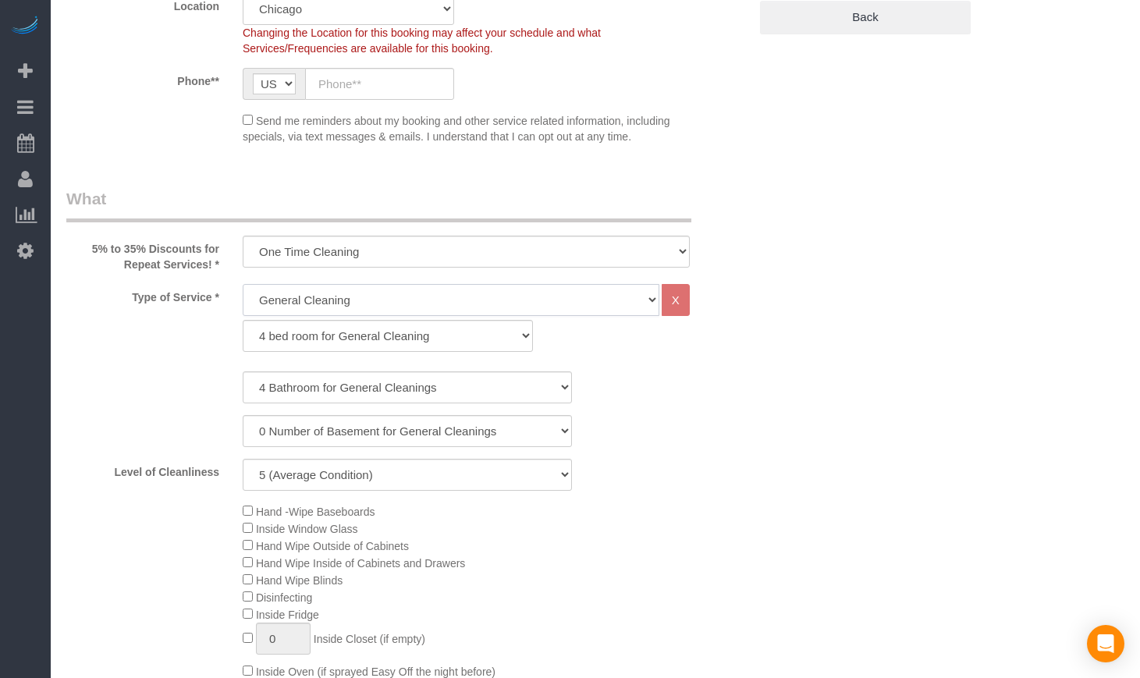
click at [373, 291] on select "General Cleaning Deep Cleaning Move-in / Move-out Cleaning COUNTS Cleaning" at bounding box center [451, 300] width 417 height 32
select select "513"
click at [243, 284] on select "General Cleaning Deep Cleaning Move-in / Move-out Cleaning COUNTS Cleaning" at bounding box center [451, 300] width 417 height 32
select select "291"
select select "5"
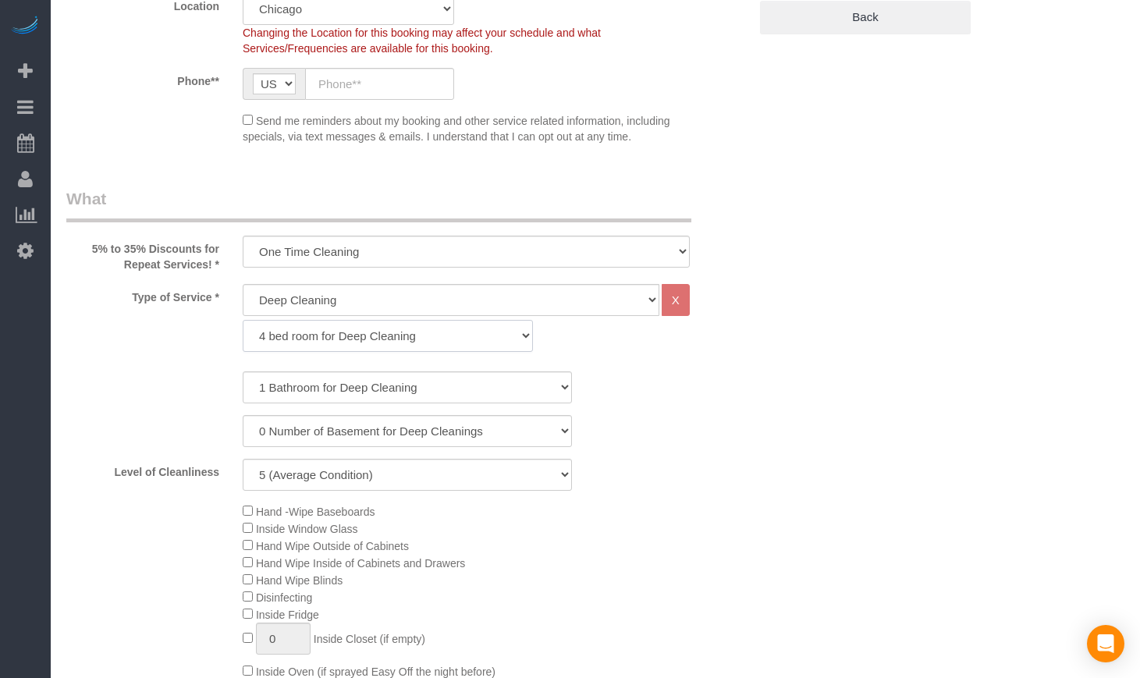
click at [356, 336] on select "1 bed room for Deep Cleaning 2 bed room for Deep Cleaning 3 bed room for Deep C…" at bounding box center [388, 336] width 290 height 32
select select "294"
click at [243, 320] on select "1 bed room for Deep Cleaning 2 bed room for Deep Cleaning 3 bed room for Deep C…" at bounding box center [388, 336] width 290 height 32
select select "5"
click at [321, 390] on select "1 Bathroom for Deep Cleaning 2 Bathroom for Deep Cleanings 3 Bathroom for Deep …" at bounding box center [407, 388] width 329 height 32
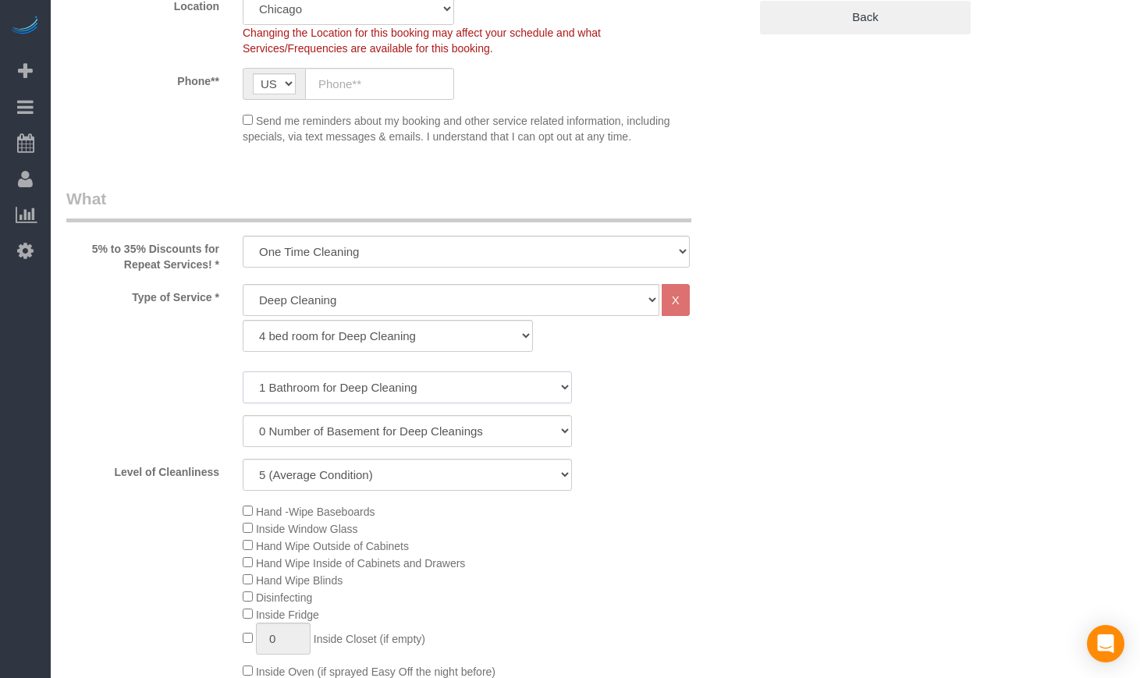
select select "4"
click at [243, 372] on select "1 Bathroom for Deep Cleaning 2 Bathroom for Deep Cleanings 3 Bathroom for Deep …" at bounding box center [407, 388] width 329 height 32
click at [587, 474] on div "Level of Cleanliness 1 (Very Clean) 2 3 4 5 (Average Condition) 6 7 8 9 10 (Ext…" at bounding box center [408, 475] width 706 height 32
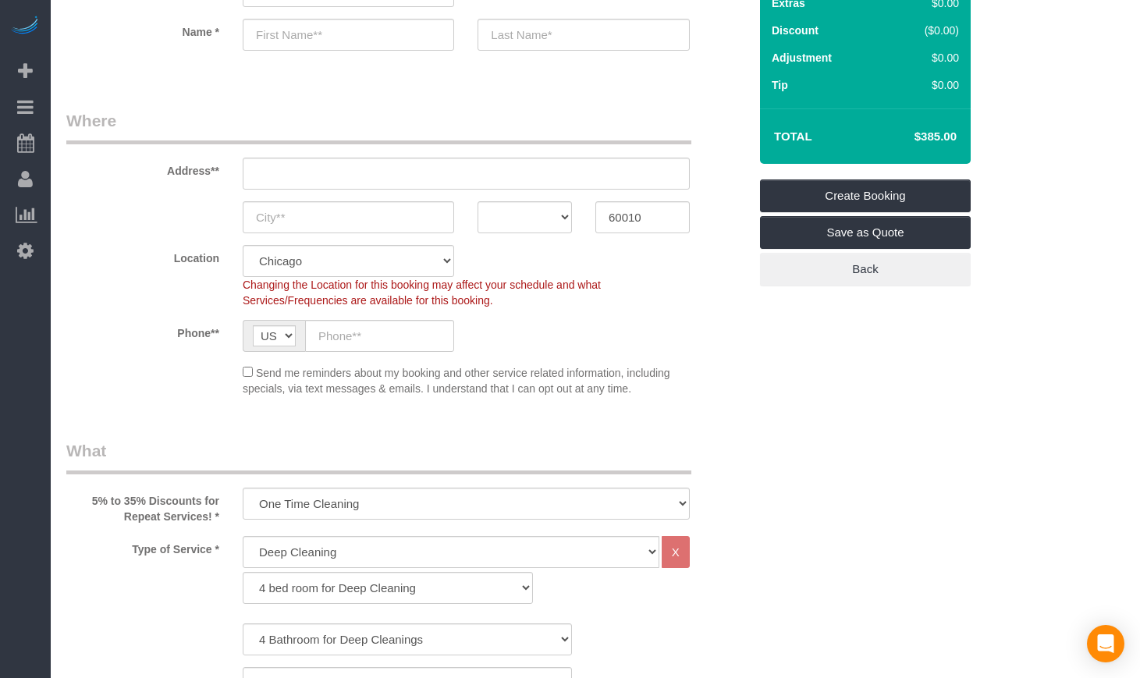
scroll to position [0, 0]
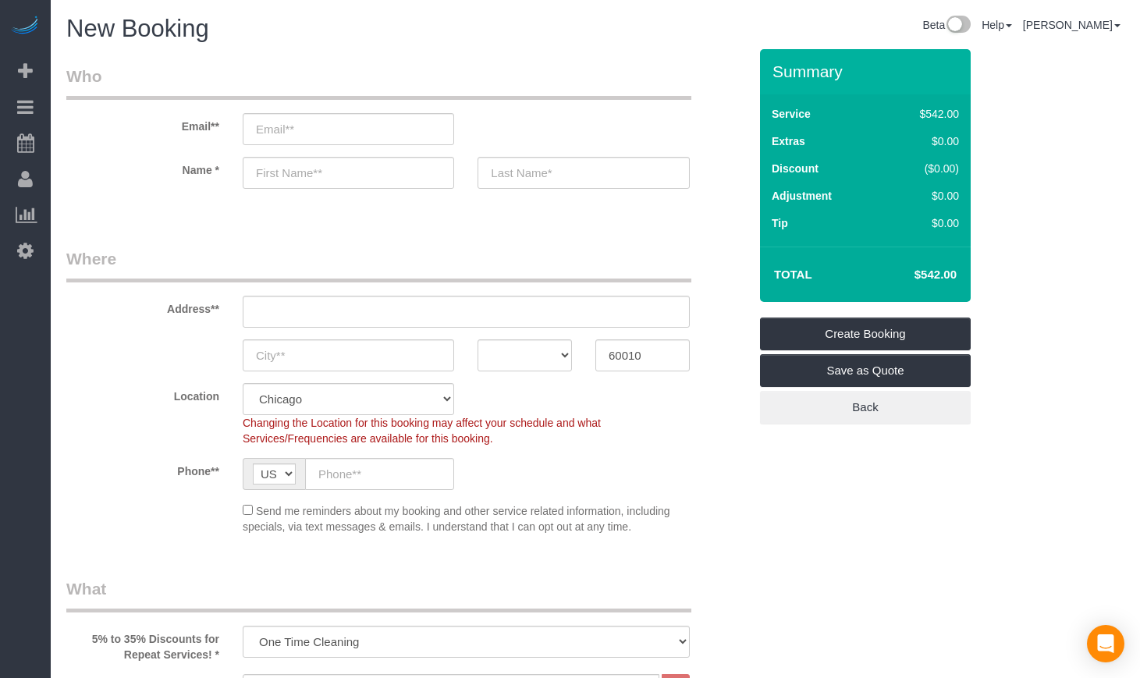
drag, startPoint x: 956, startPoint y: 281, endPoint x: 916, endPoint y: 276, distance: 41.0
click at [916, 276] on td "$542.00" at bounding box center [912, 274] width 101 height 39
copy h4 "$542.00"
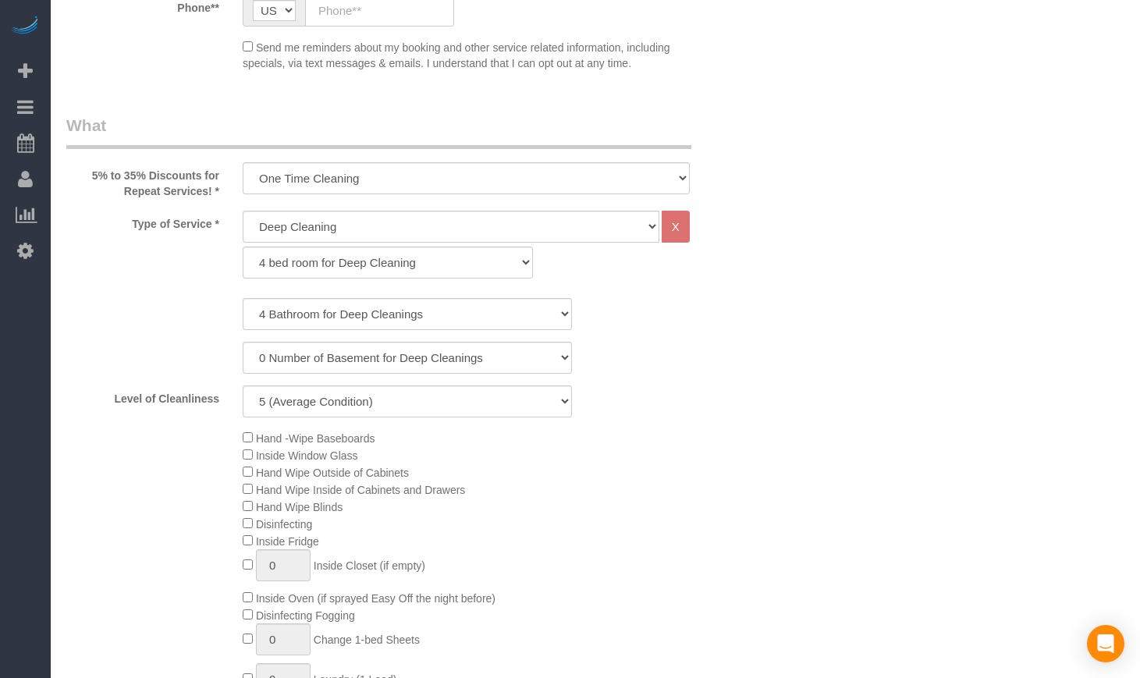
click at [737, 397] on div "1 Bathroom for Deep Cleaning 2 Bathroom for Deep Cleanings 3 Bathroom for Deep …" at bounding box center [407, 357] width 682 height 119
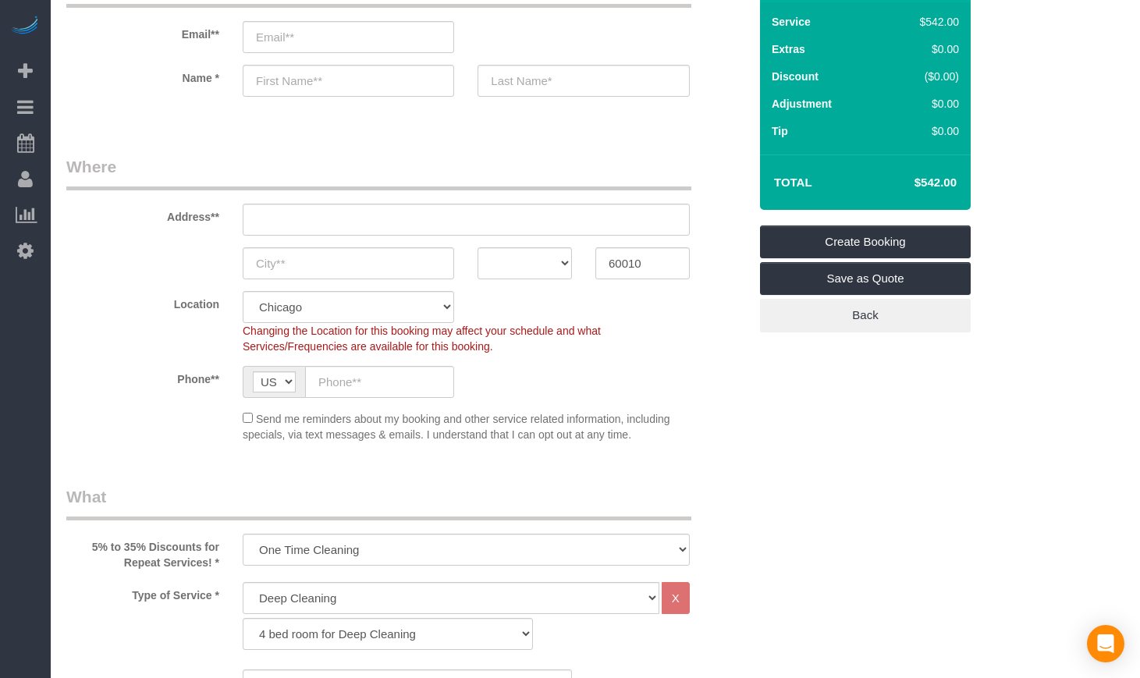
scroll to position [130, 0]
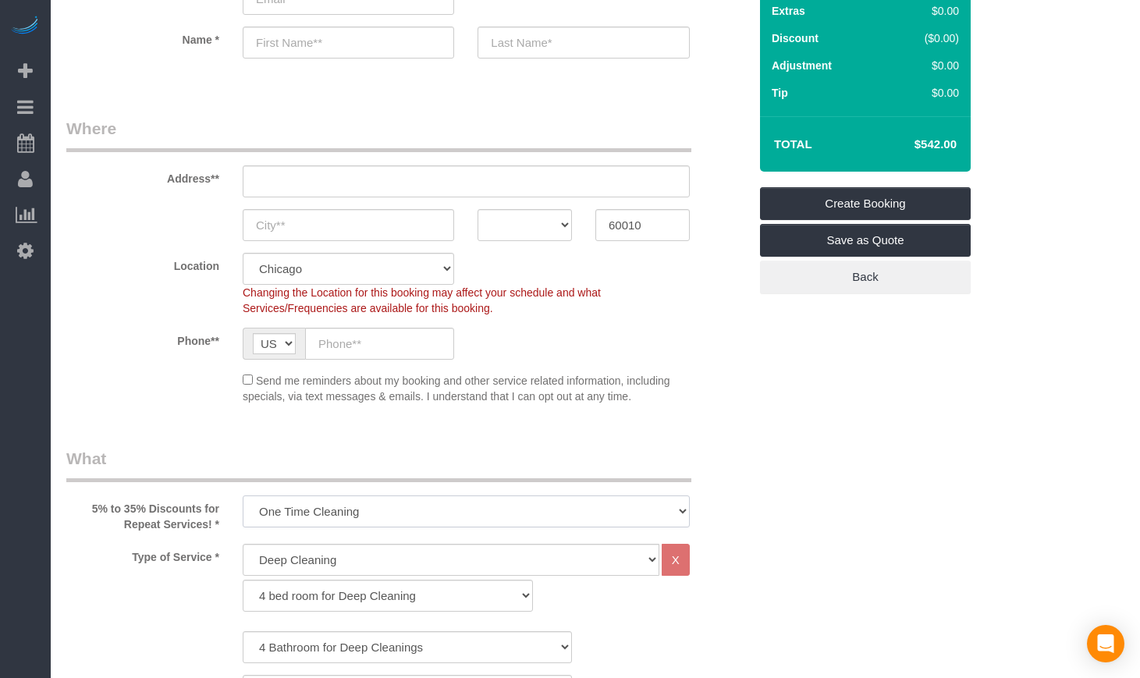
click at [435, 518] on select "One Time Cleaning Weekly Cleaning (35% Discount) - 35.00% (0% for the First Boo…" at bounding box center [466, 512] width 447 height 32
click at [446, 518] on select "One Time Cleaning Weekly Cleaning (35% Discount) - 35.00% (0% for the First Boo…" at bounding box center [466, 512] width 447 height 32
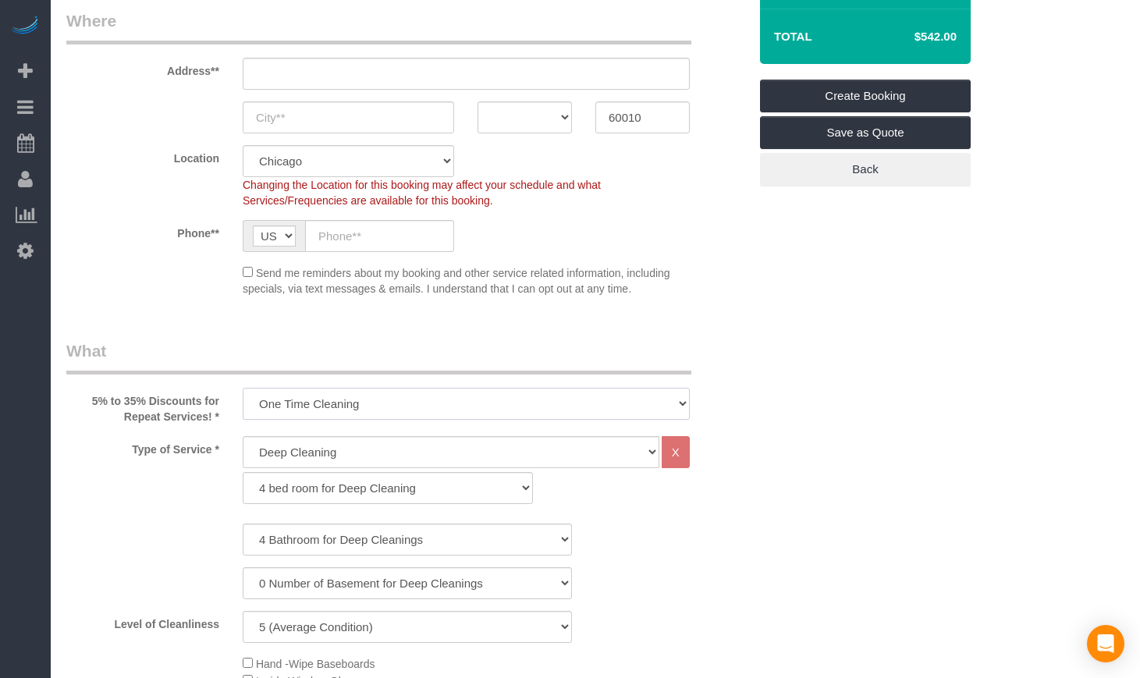
scroll to position [260, 0]
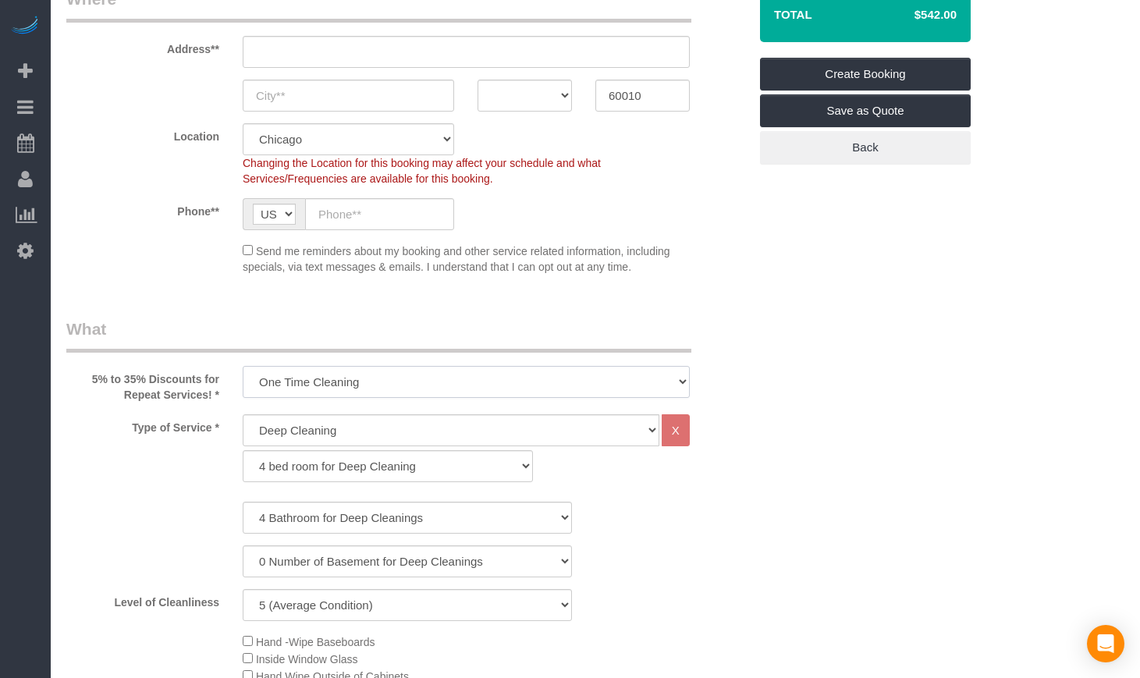
click at [546, 387] on select "One Time Cleaning Weekly Cleaning (35% Discount) - 35.00% (0% for the First Boo…" at bounding box center [466, 382] width 447 height 32
click at [409, 422] on select "General Cleaning Deep Cleaning Move-in / Move-out Cleaning COUNTS Cleaning" at bounding box center [451, 430] width 417 height 32
select select "512"
click at [243, 414] on select "General Cleaning Deep Cleaning Move-in / Move-out Cleaning COUNTS Cleaning" at bounding box center [451, 430] width 417 height 32
select select "286"
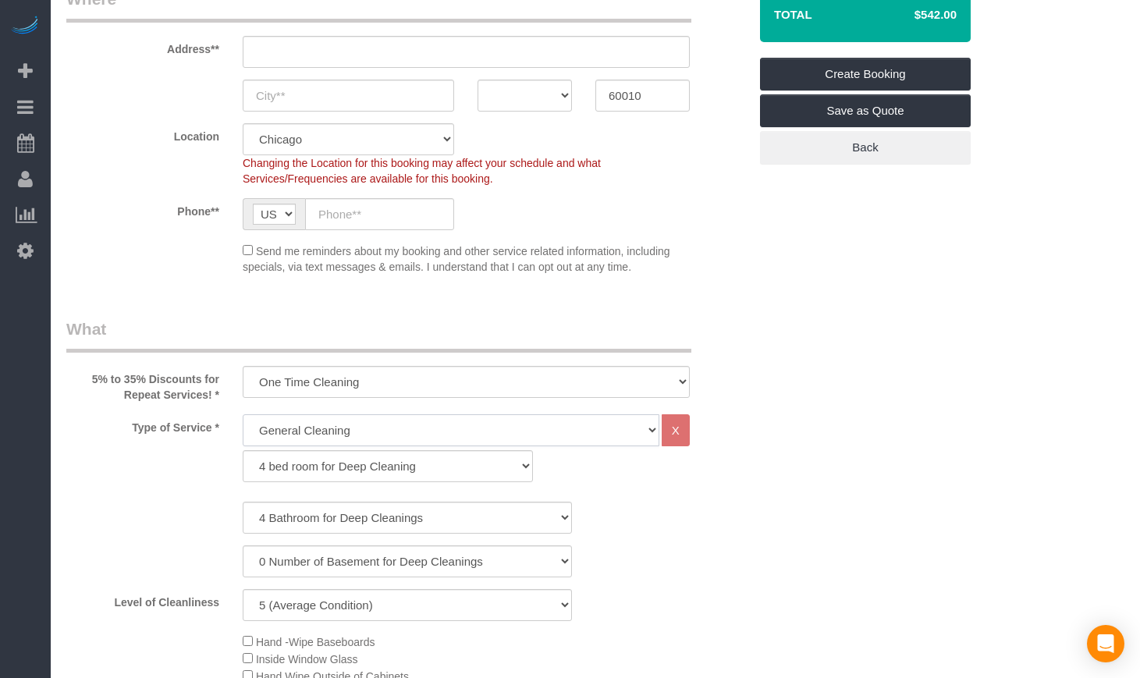
select select "5"
click at [449, 382] on select "One Time Cleaning Weekly Cleaning (35% Discount) - 35.00% (0% for the First Boo…" at bounding box center [466, 382] width 447 height 32
click at [350, 483] on div "General Cleaning Deep Cleaning Move-in / Move-out Cleaning COUNTS Cleaning X 1 …" at bounding box center [466, 452] width 471 height 76
click at [350, 468] on select "1 bed room for General Cleaning 2 bed room for General Cleaning 3 bed room for …" at bounding box center [388, 466] width 290 height 32
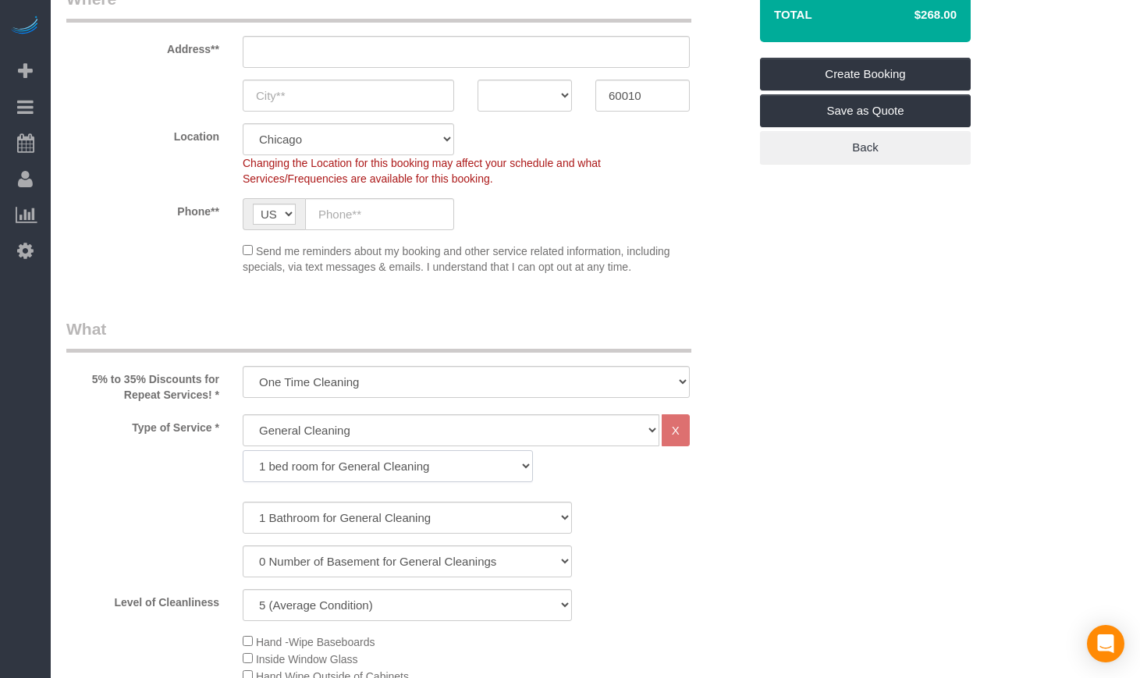
select select "256"
click at [243, 450] on select "1 bed room for General Cleaning 2 bed room for General Cleaning 3 bed room for …" at bounding box center [388, 466] width 290 height 32
select select "5"
click at [336, 512] on select "1 Bathroom for General Cleaning 2 Bathroom for General Cleanings 3 Bathroom for…" at bounding box center [407, 518] width 329 height 32
select select "4"
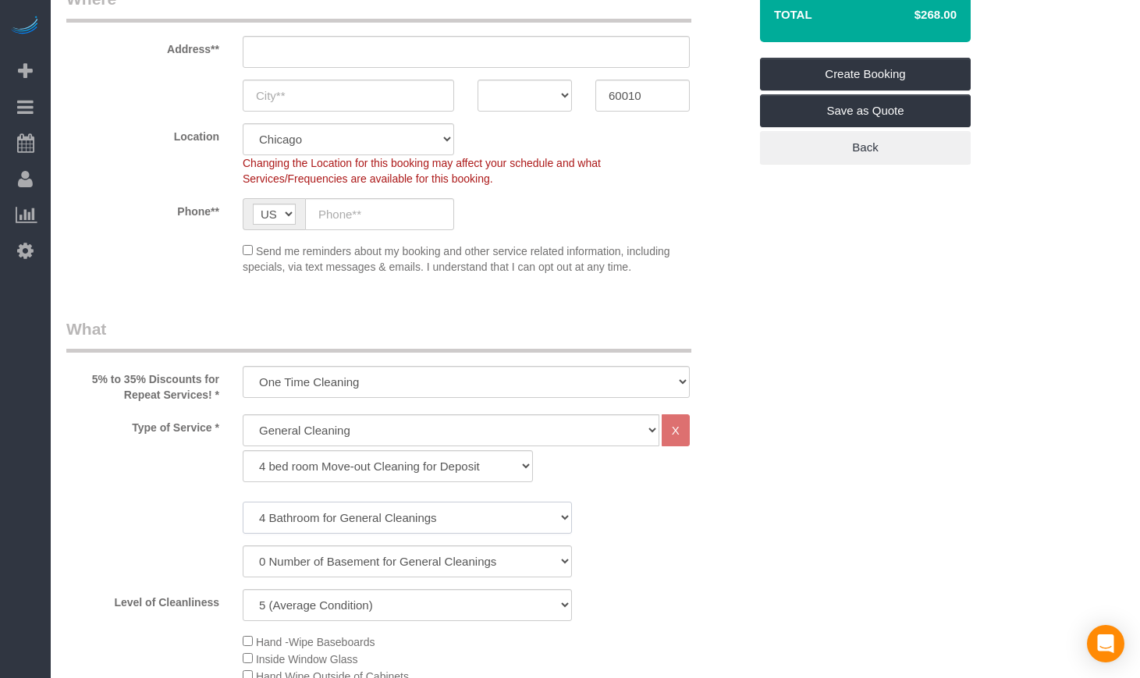
click at [243, 502] on select "1 Bathroom for General Cleaning 2 Bathroom for General Cleanings 3 Bathroom for…" at bounding box center [407, 518] width 329 height 32
click at [379, 382] on select "One Time Cleaning Weekly Cleaning (35% Discount) - 35.00% (0% for the First Boo…" at bounding box center [466, 382] width 447 height 32
click at [243, 366] on select "One Time Cleaning Weekly Cleaning (35% Discount) - 35.00% (0% for the First Boo…" at bounding box center [466, 382] width 447 height 32
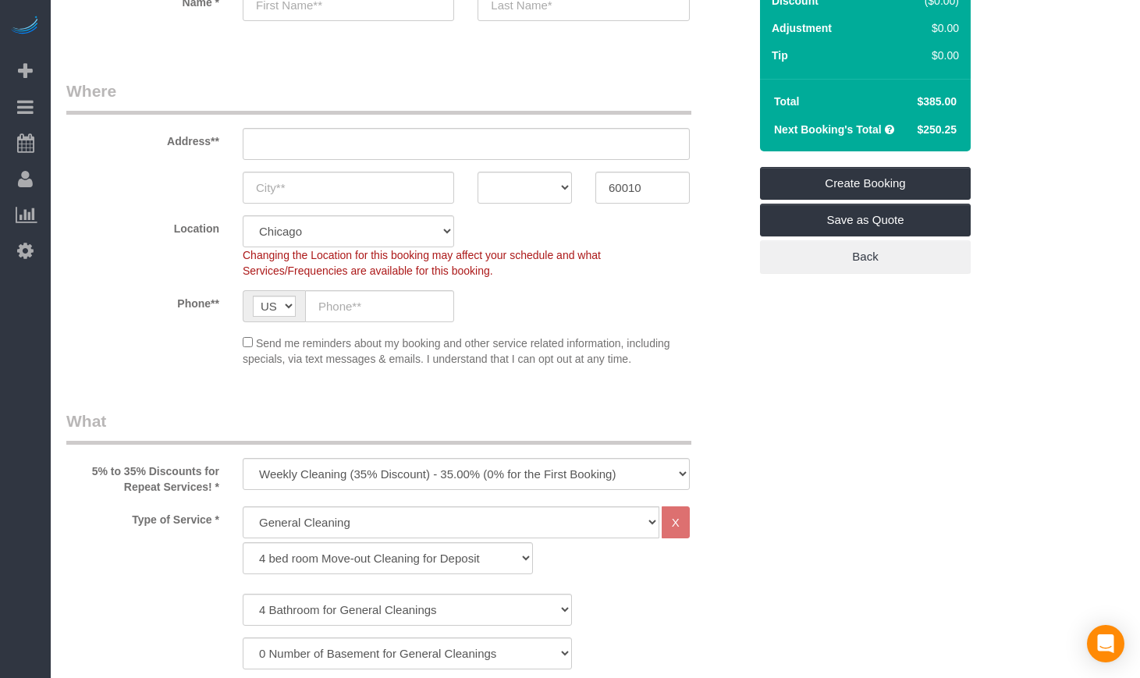
scroll to position [130, 0]
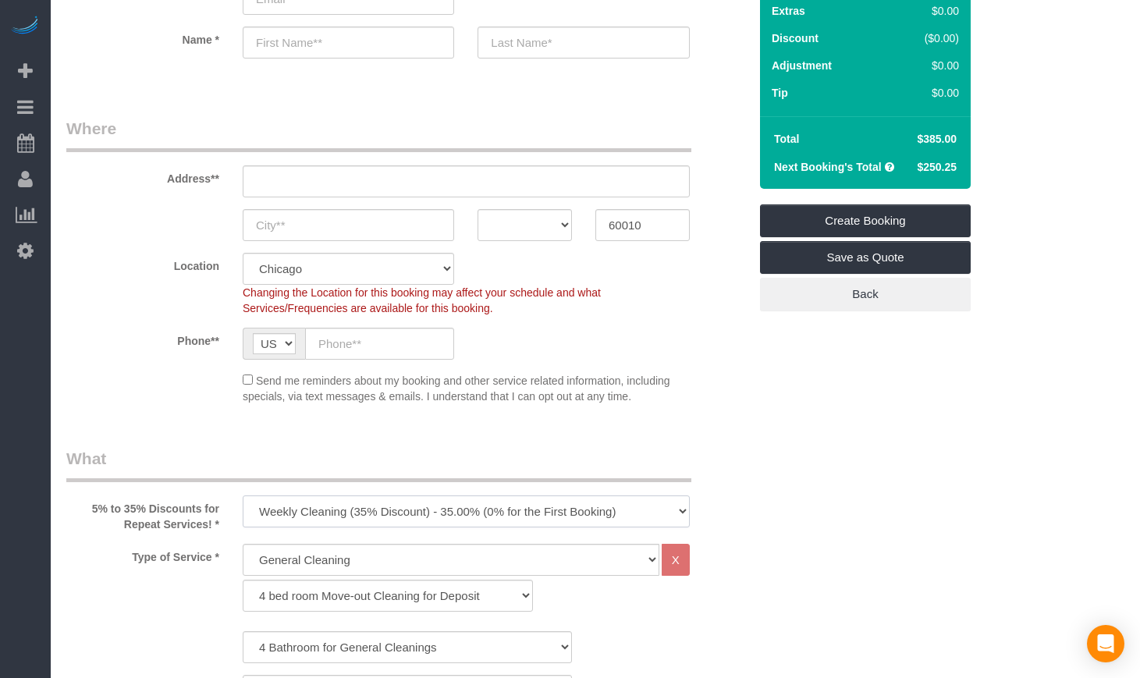
click at [631, 507] on select "One Time Cleaning Weekly Cleaning (35% Discount) - 35.00% (0% for the First Boo…" at bounding box center [466, 512] width 447 height 32
click at [243, 496] on select "One Time Cleaning Weekly Cleaning (35% Discount) - 35.00% (0% for the First Boo…" at bounding box center [466, 512] width 447 height 32
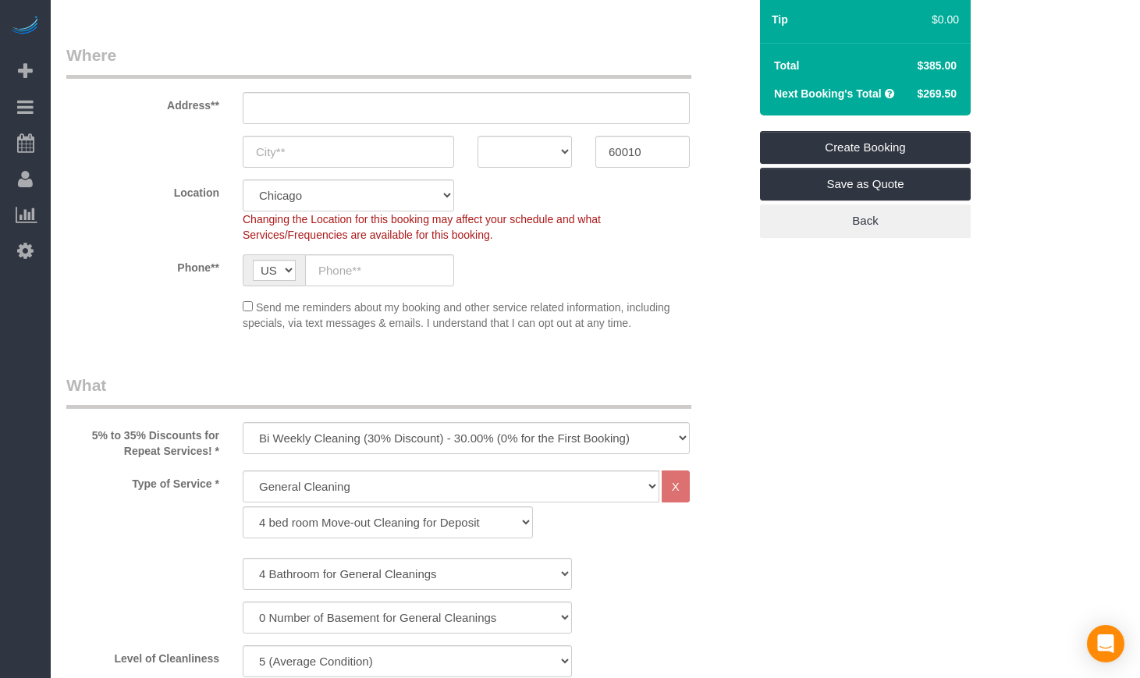
scroll to position [260, 0]
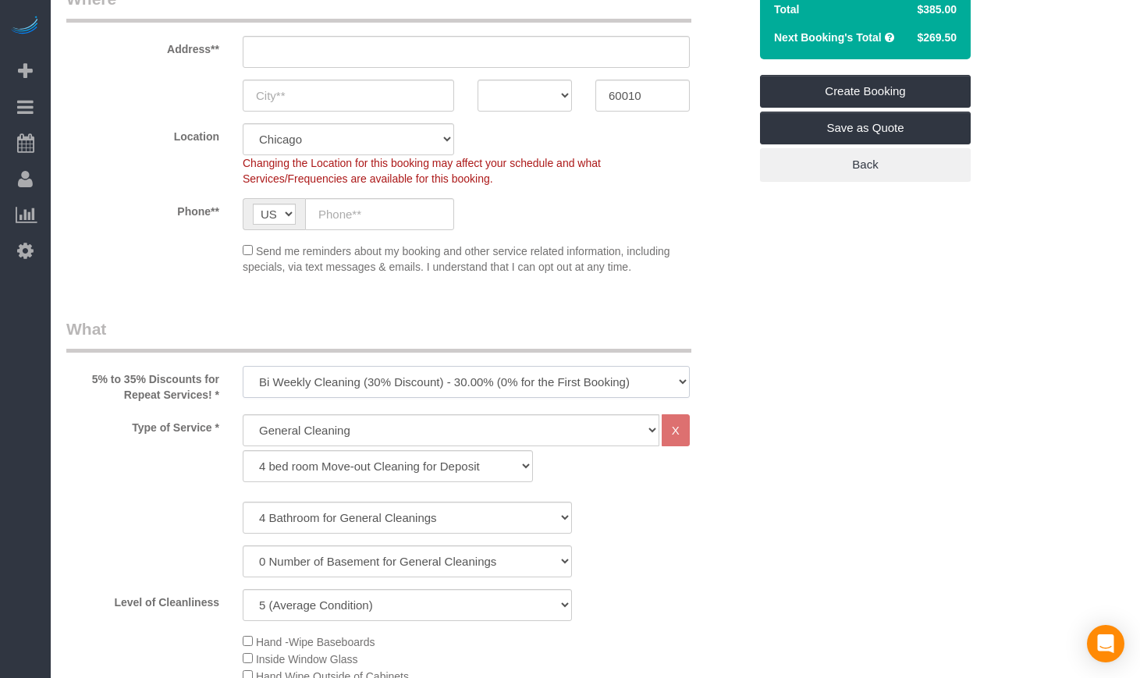
click at [570, 389] on select "One Time Cleaning Weekly Cleaning (35% Discount) - 35.00% (0% for the First Boo…" at bounding box center [466, 382] width 447 height 32
click at [452, 375] on select "One Time Cleaning Weekly Cleaning (35% Discount) - 35.00% (0% for the First Boo…" at bounding box center [466, 382] width 447 height 32
select select "object:1006"
click at [243, 366] on select "One Time Cleaning Weekly Cleaning (35% Discount) - 35.00% (0% for the First Boo…" at bounding box center [466, 382] width 447 height 32
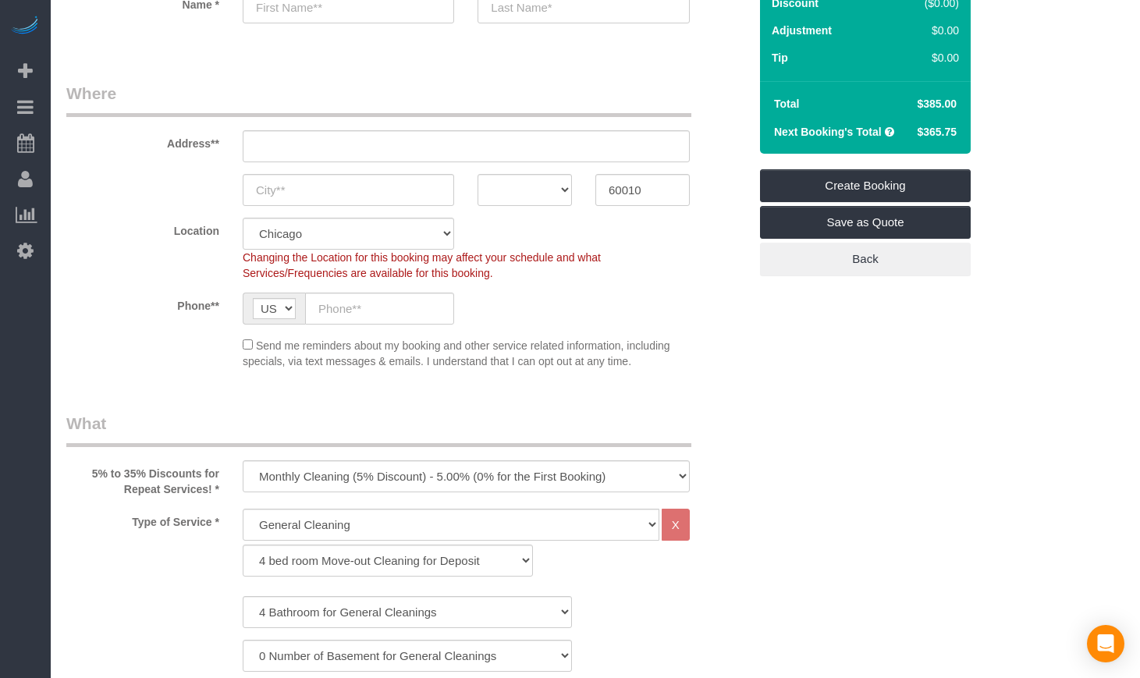
scroll to position [0, 0]
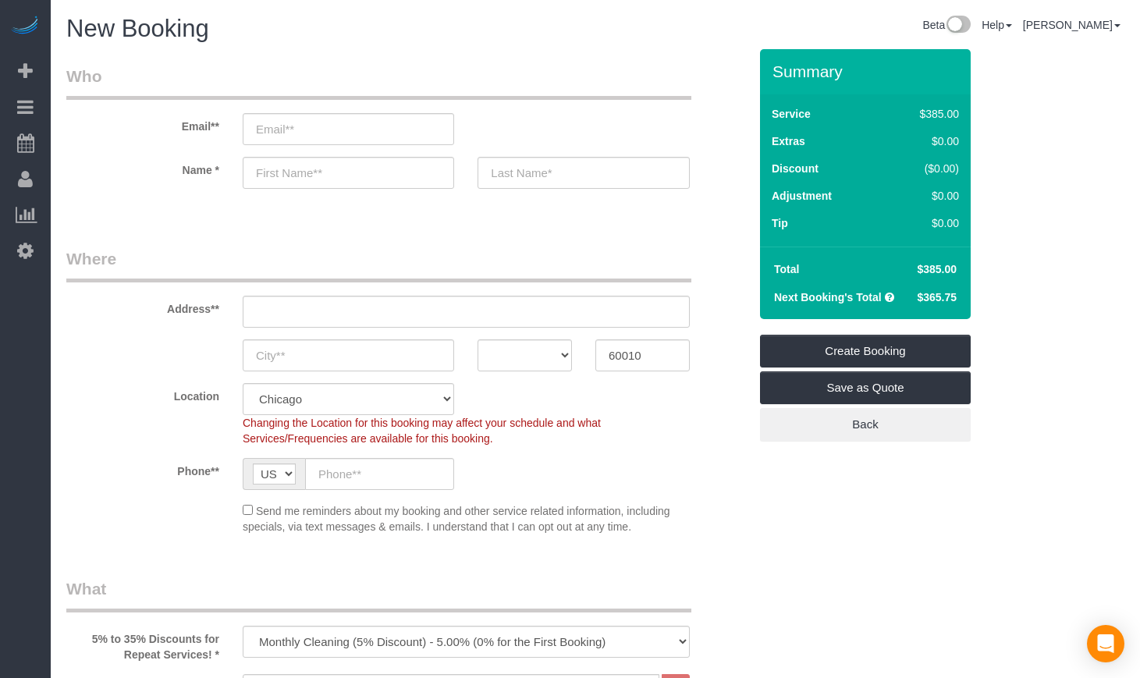
click at [716, 337] on sui-booking-address "Address** AK AL AR AZ CA CO CT DC DE FL GA HI IA ID IL IN KS KY LA MA MD ME MI …" at bounding box center [407, 309] width 682 height 124
click at [720, 311] on div "Address**" at bounding box center [408, 287] width 706 height 80
drag, startPoint x: 720, startPoint y: 238, endPoint x: 720, endPoint y: 311, distance: 72.6
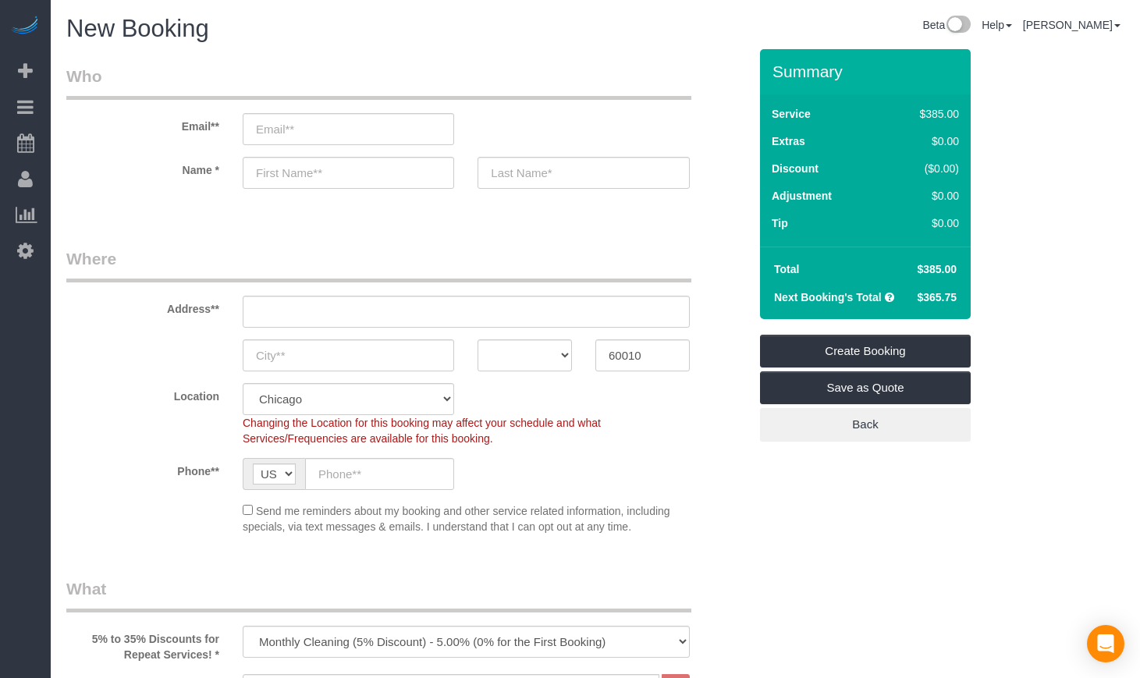
drag, startPoint x: 67, startPoint y: 52, endPoint x: 704, endPoint y: 458, distance: 755.3
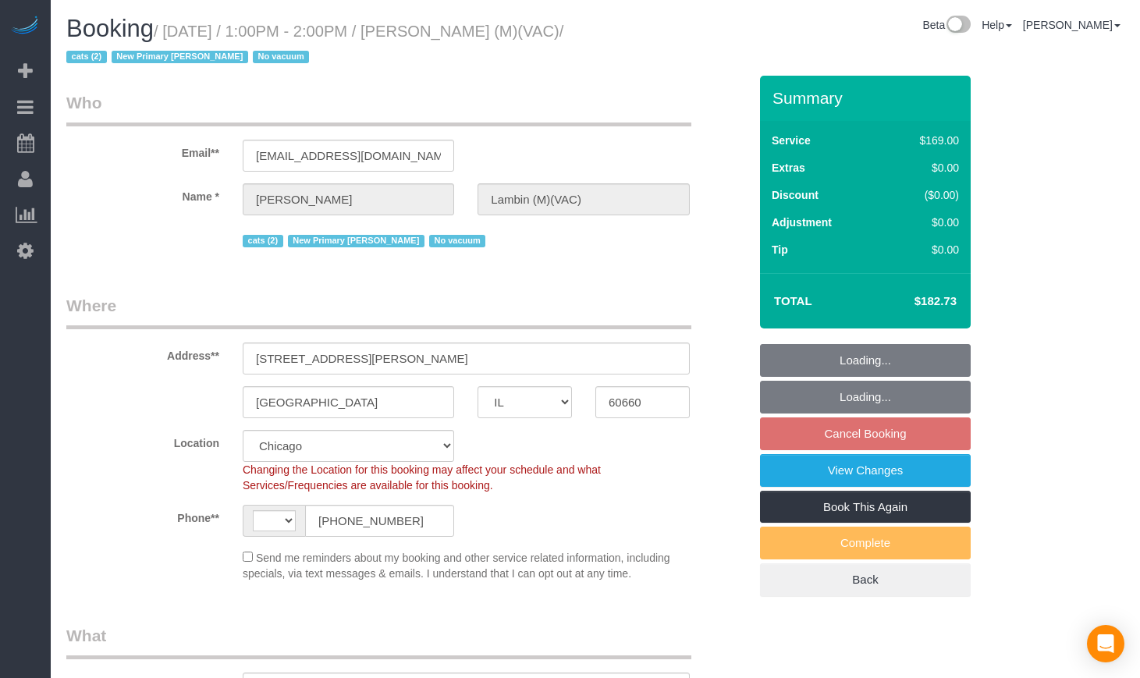
select select "IL"
select select "string:[GEOGRAPHIC_DATA]"
select select "object:680"
select select "number:69"
select select "number:139"
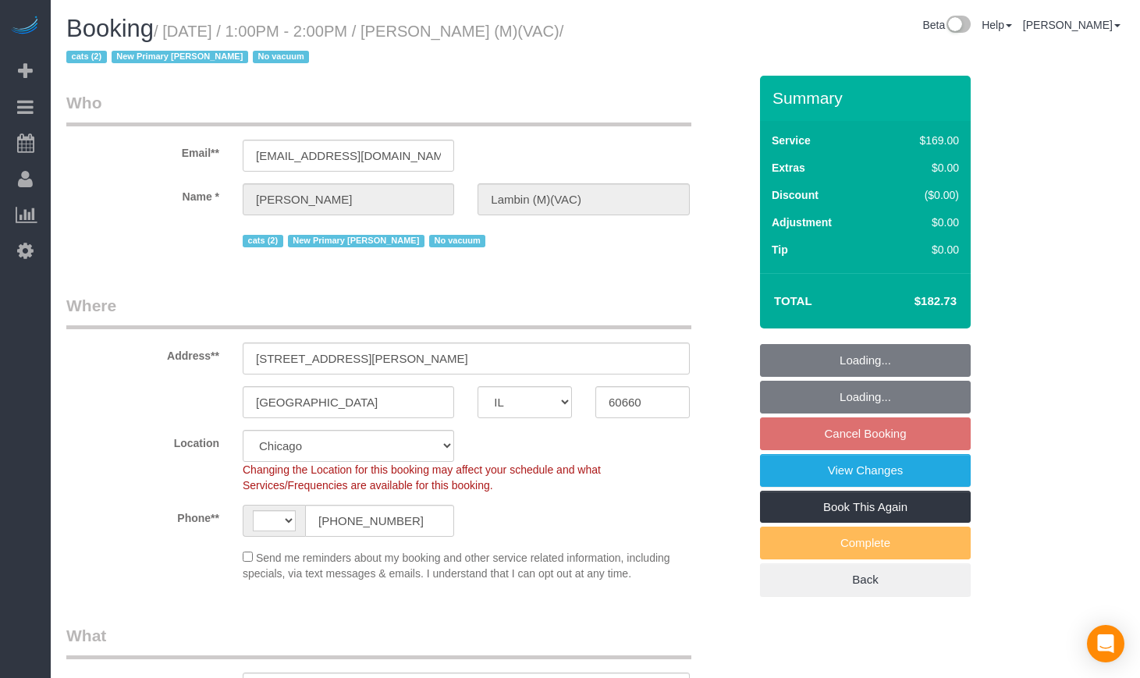
select select "number:98"
select select "number:141"
select select "number:143"
select select "object:1016"
select select "2"
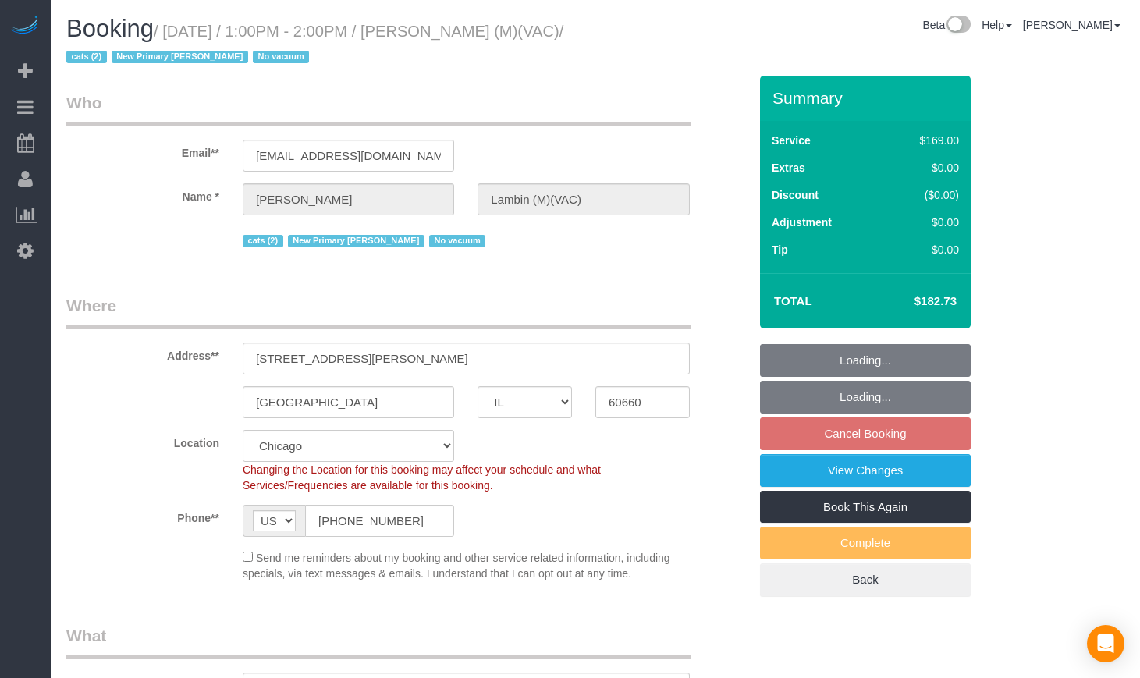
select select "2"
